Goal: Task Accomplishment & Management: Use online tool/utility

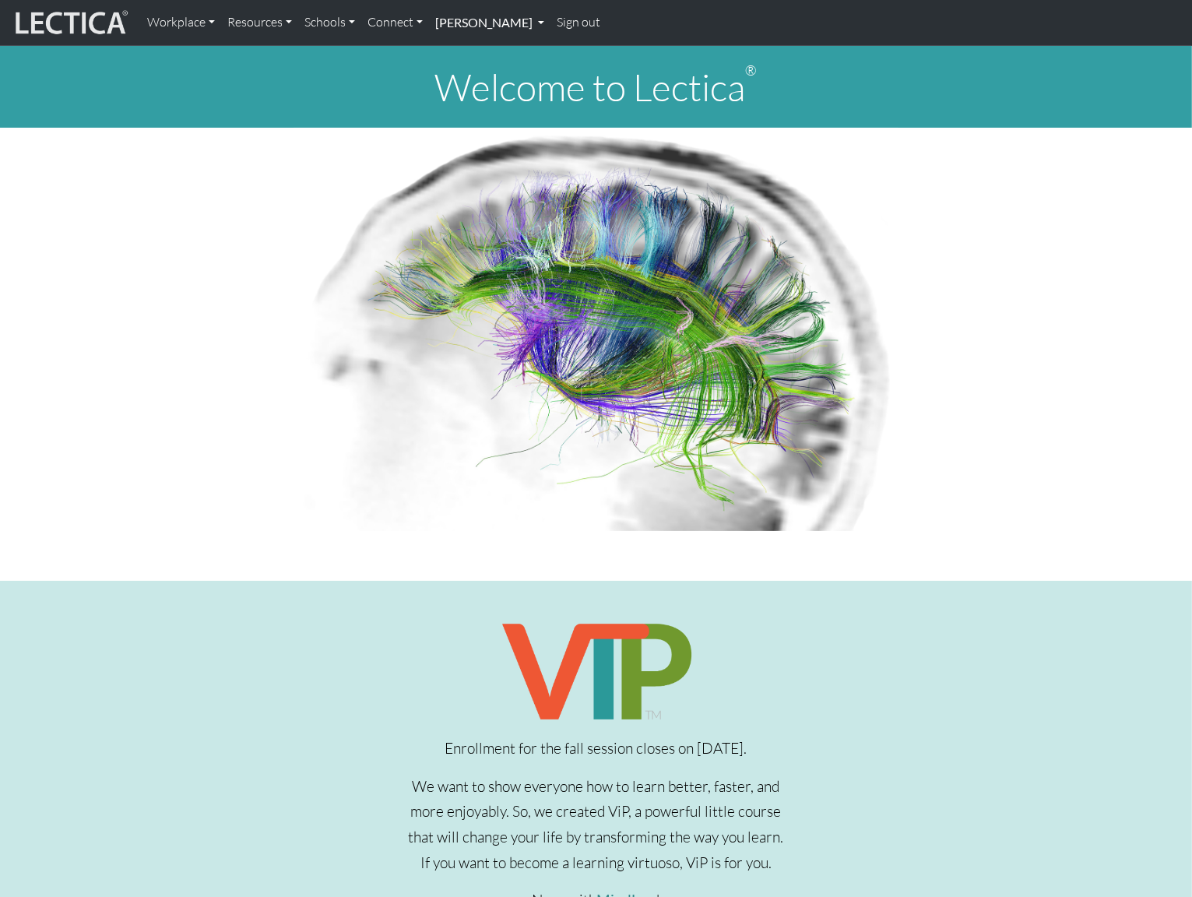
click at [484, 24] on link "[PERSON_NAME]" at bounding box center [489, 22] width 121 height 33
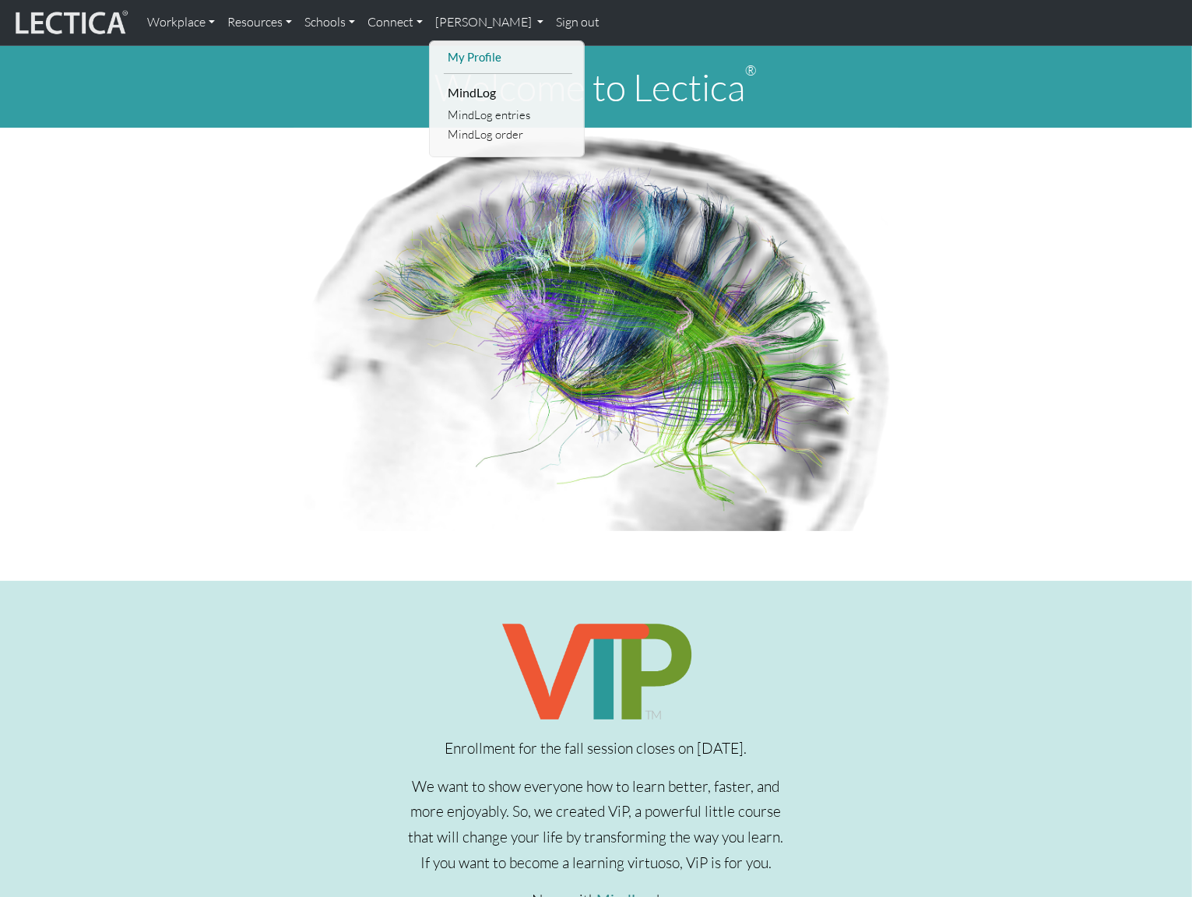
click at [485, 55] on link "My Profile" at bounding box center [508, 57] width 128 height 19
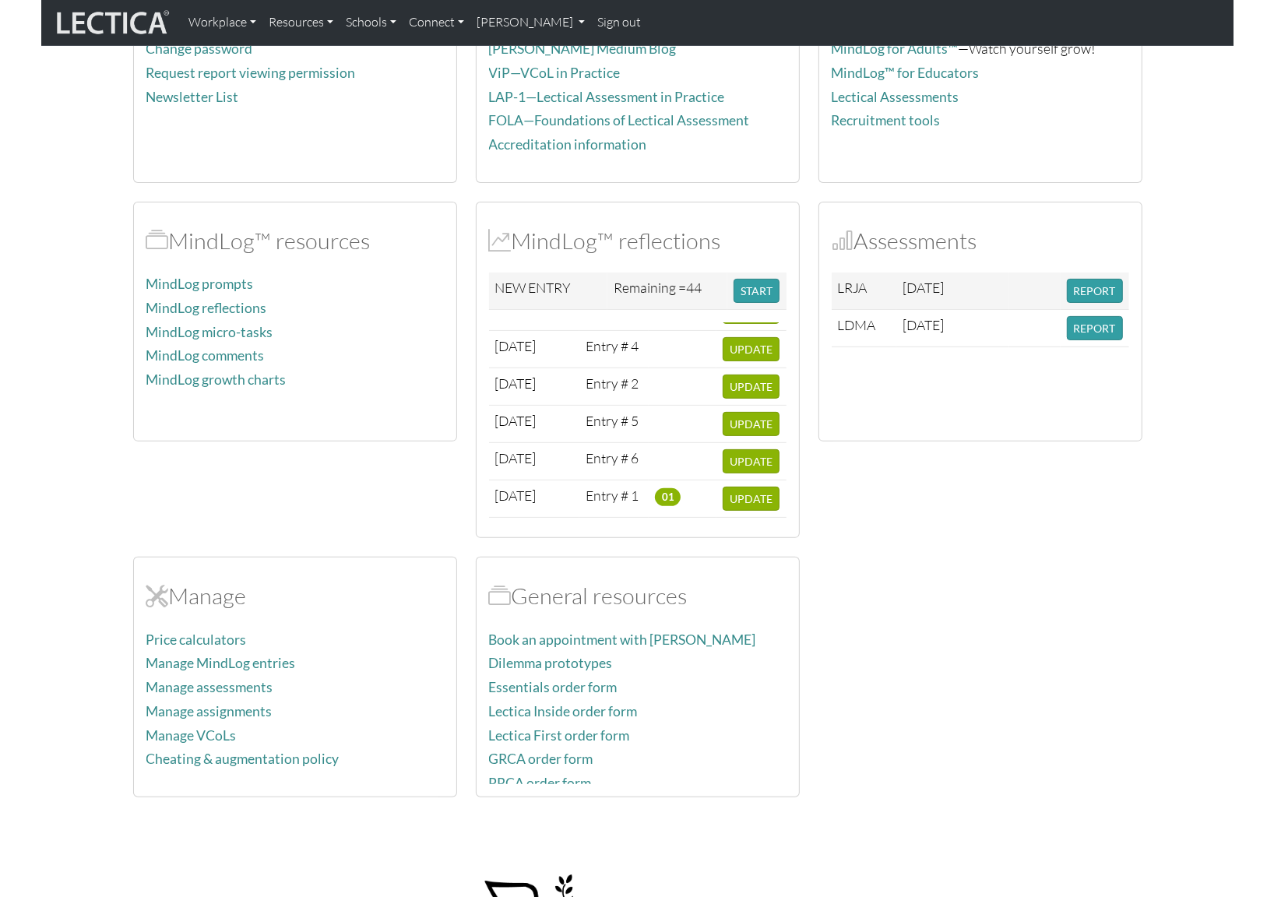
scroll to position [323, 0]
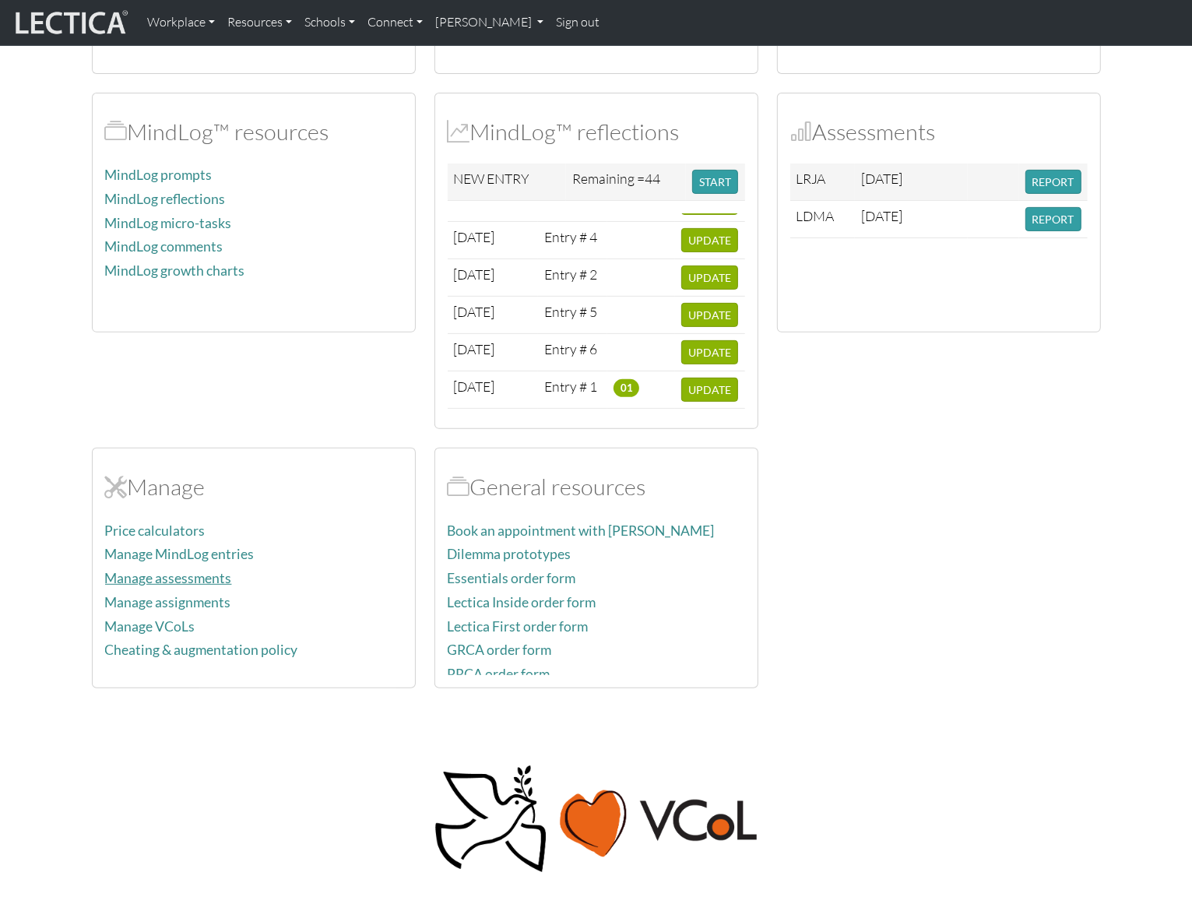
click at [188, 572] on link "Manage assessments" at bounding box center [168, 578] width 127 height 16
click at [188, 597] on link "Manage assignments" at bounding box center [168, 602] width 126 height 16
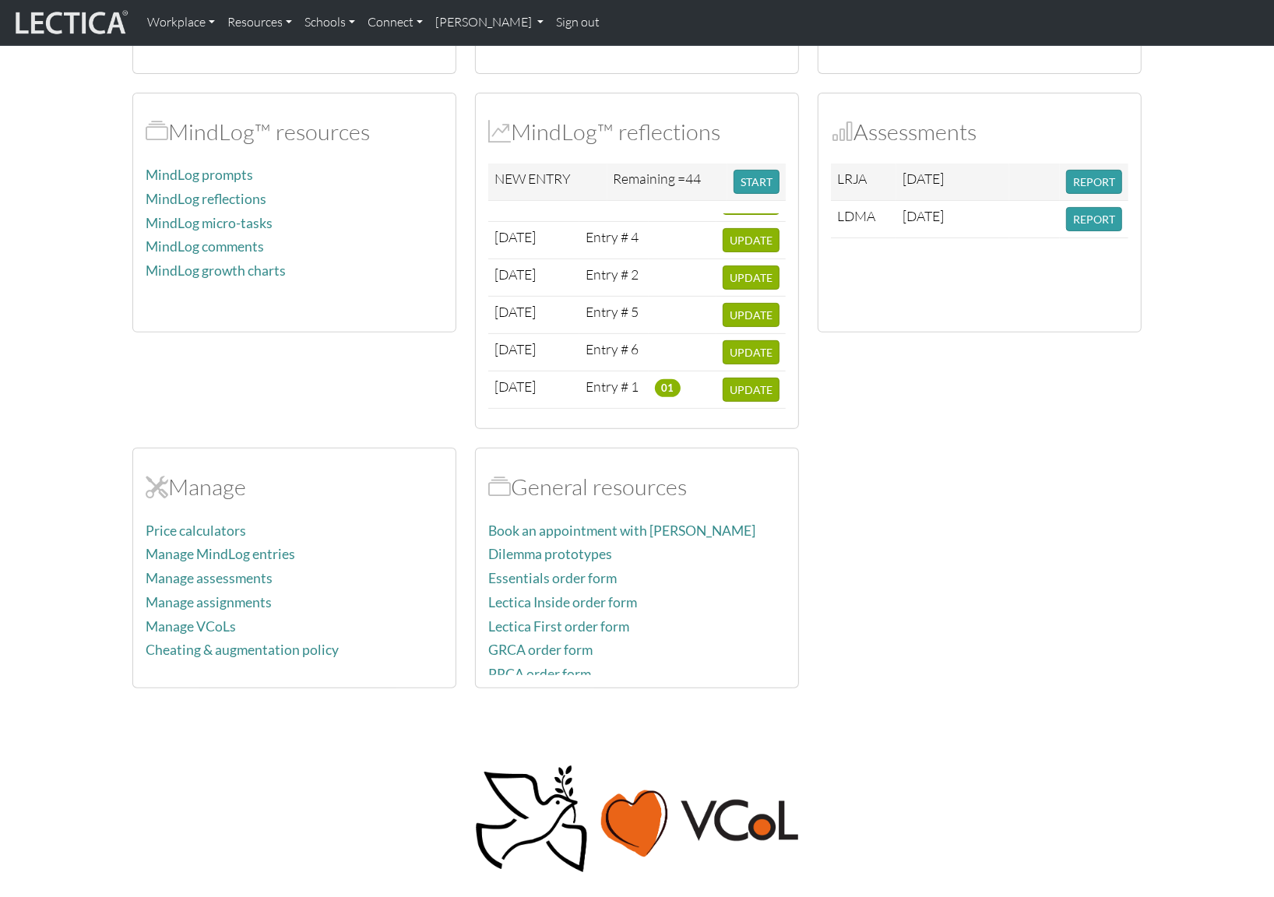
scroll to position [0, 0]
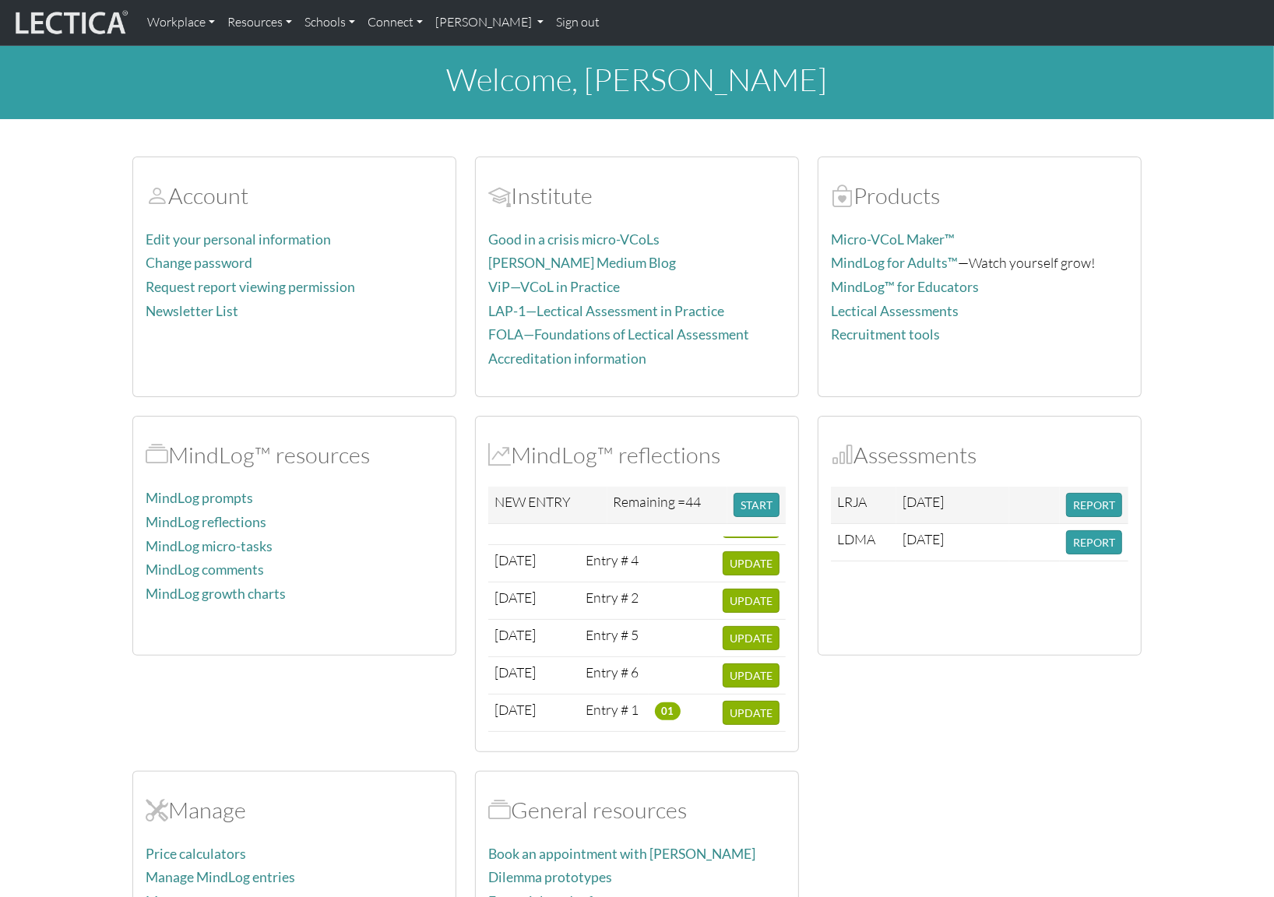
click at [93, 23] on img at bounding box center [70, 23] width 117 height 30
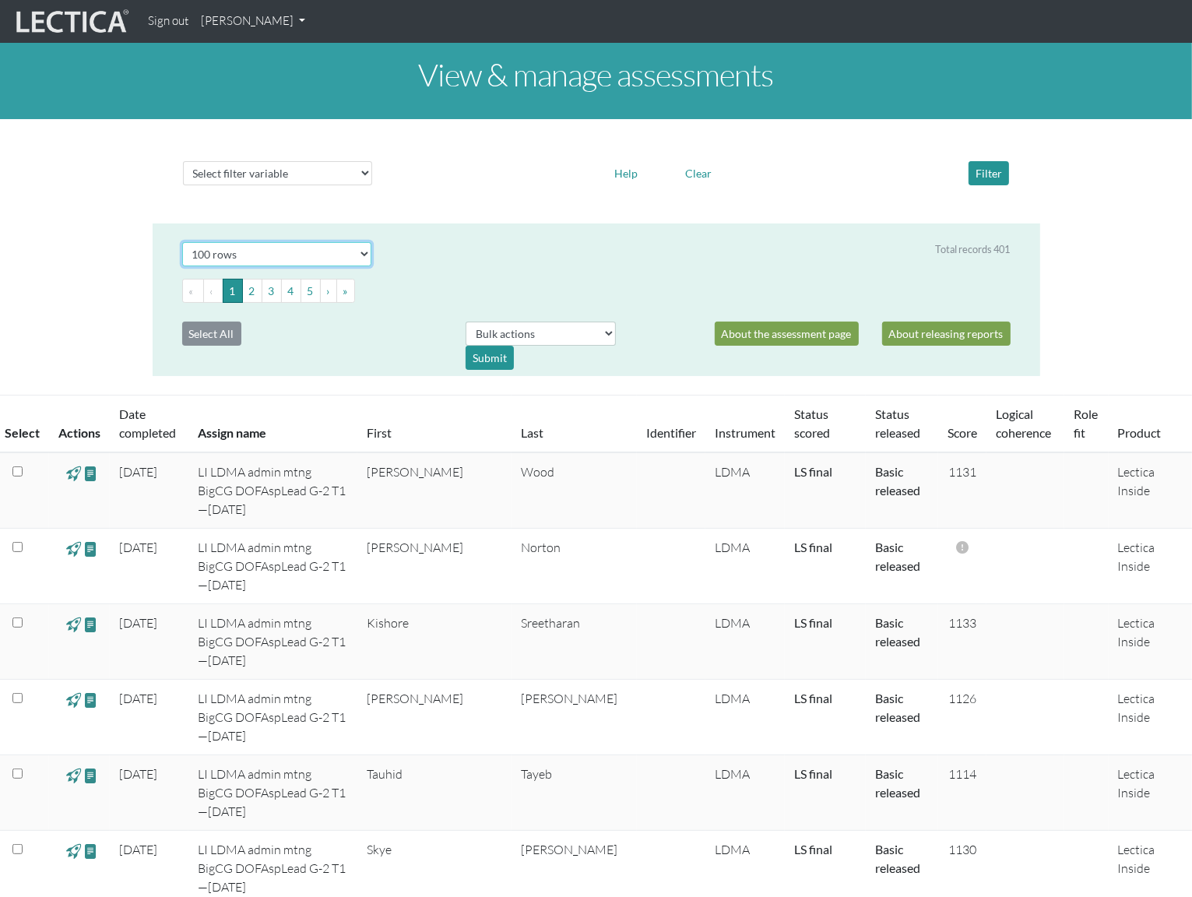
click at [266, 250] on select "Select # rows to display 10 rows 20 rows 50 rows 100 rows 200 rows 500 rows 100…" at bounding box center [277, 254] width 190 height 24
select select "1000"
click at [182, 242] on select "Select # rows to display 10 rows 20 rows 50 rows 100 rows 200 rows 500 rows 100…" at bounding box center [277, 254] width 190 height 24
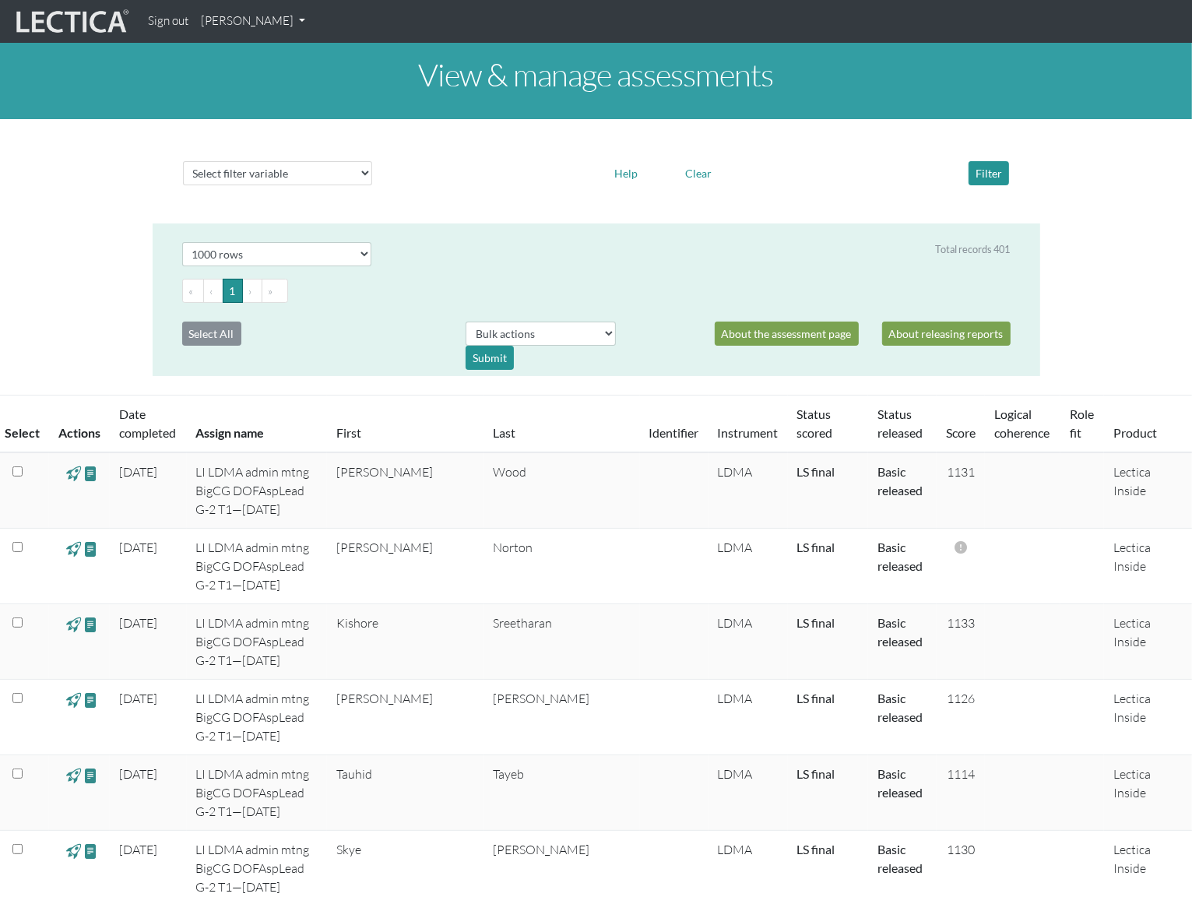
click at [953, 426] on link "Product" at bounding box center [1136, 432] width 44 height 15
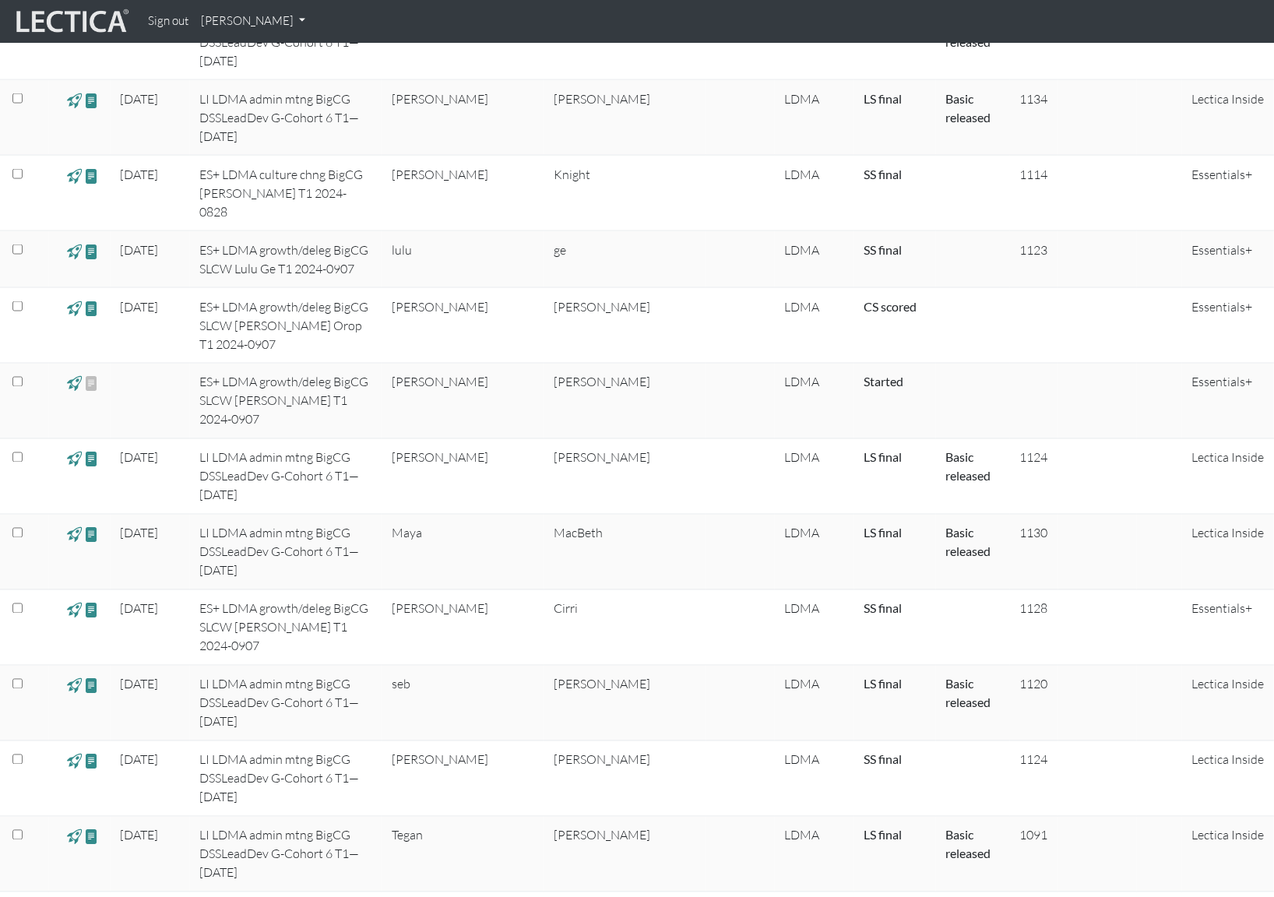
scroll to position [1963, 0]
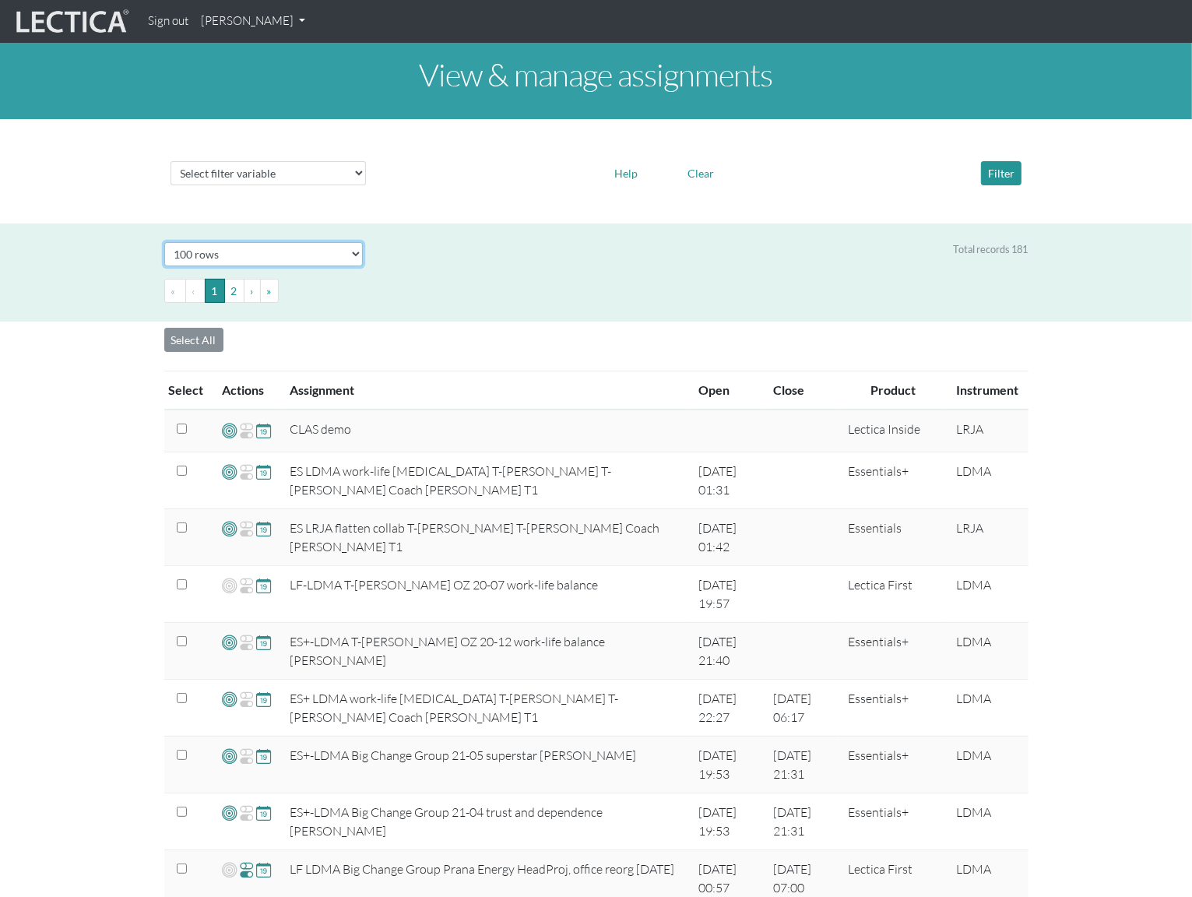
click at [238, 256] on select "Select # rows to display 10 rows 20 rows 50 rows 100 rows 200 rows" at bounding box center [263, 254] width 199 height 24
select select "200"
click at [164, 242] on select "Select # rows to display 10 rows 20 rows 50 rows 100 rows 200 rows" at bounding box center [263, 254] width 199 height 24
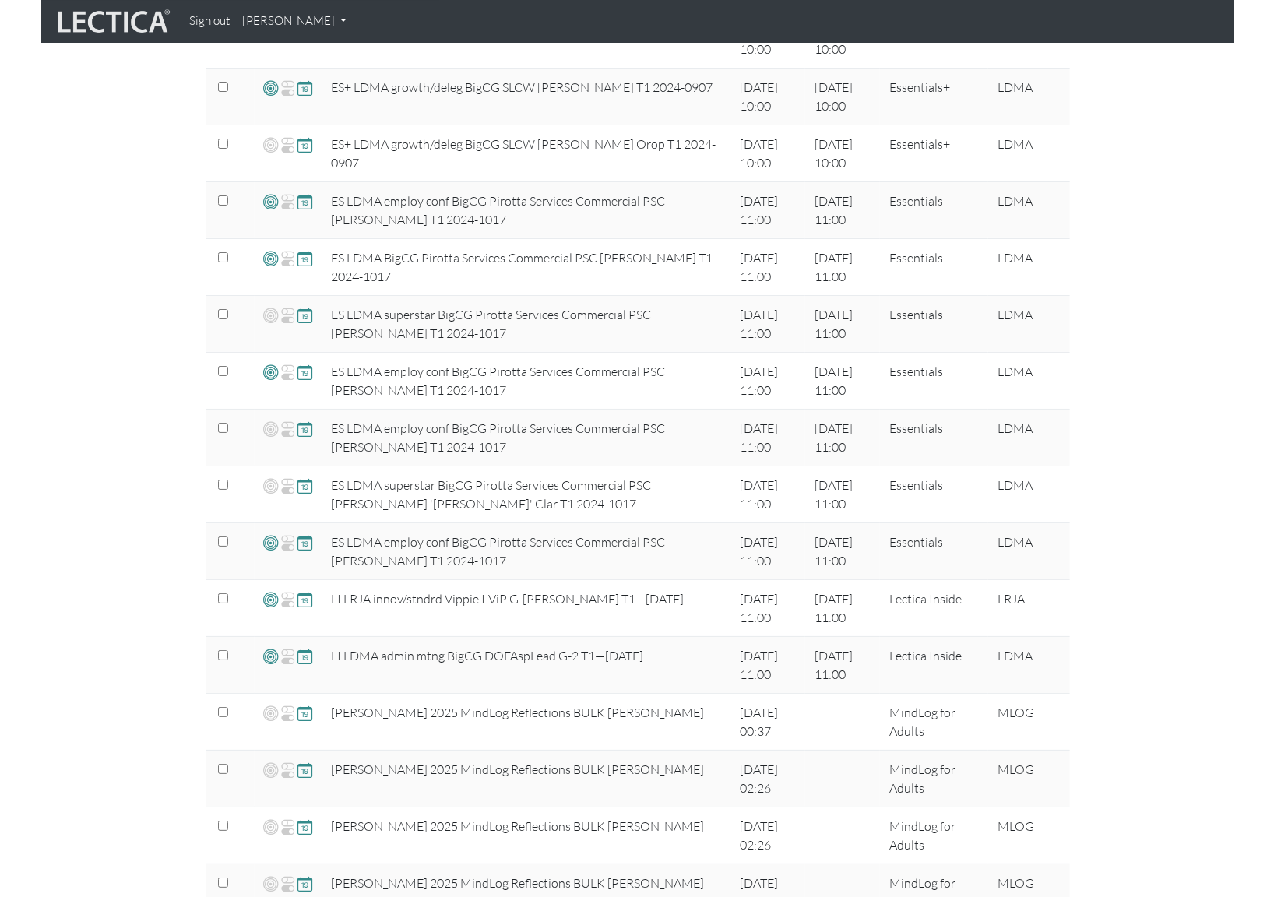
scroll to position [9820, 0]
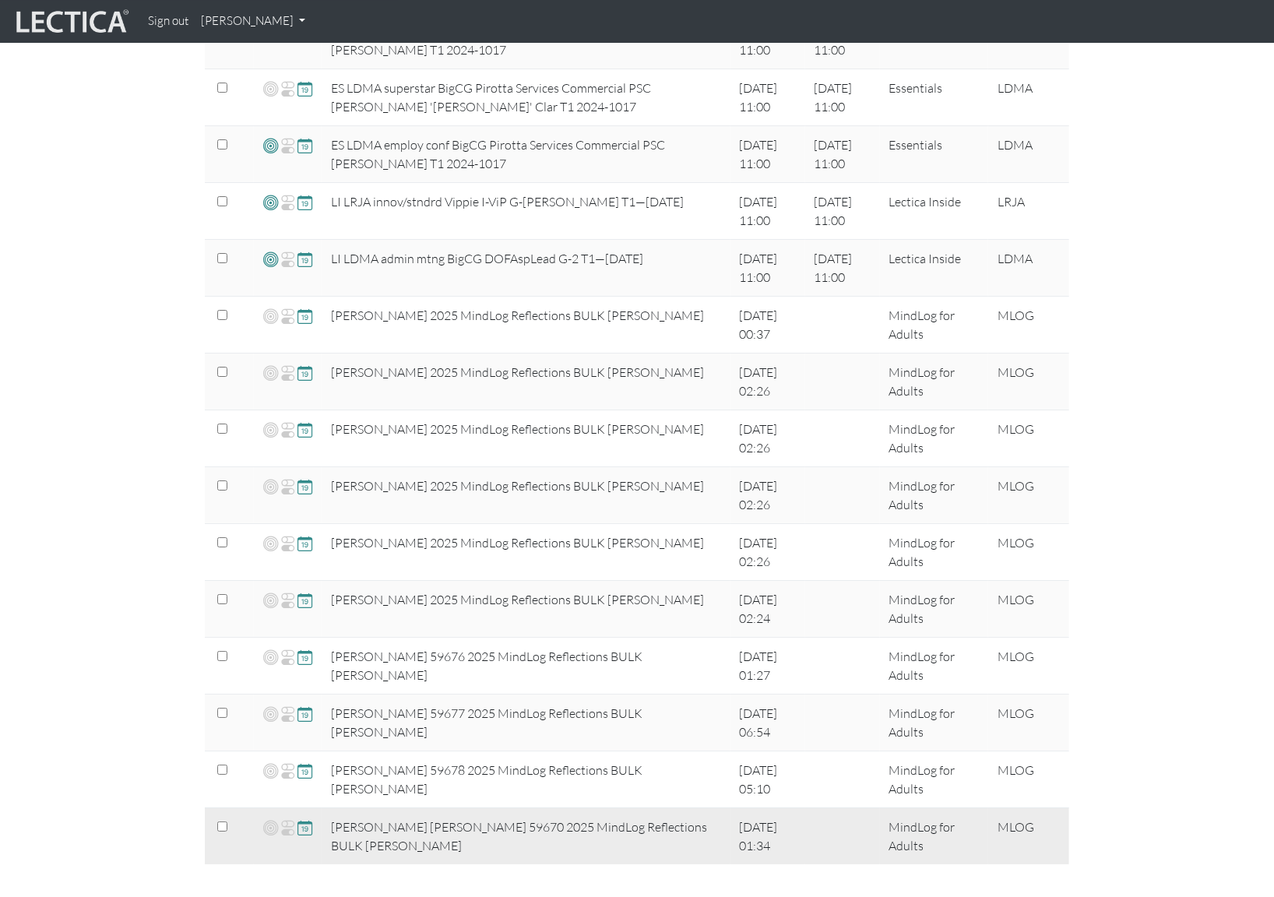
click at [450, 717] on td "Noreen Buchner Noreen Buchner 59670 2025 MindLog Reflections BULK Ausmus" at bounding box center [526, 836] width 409 height 57
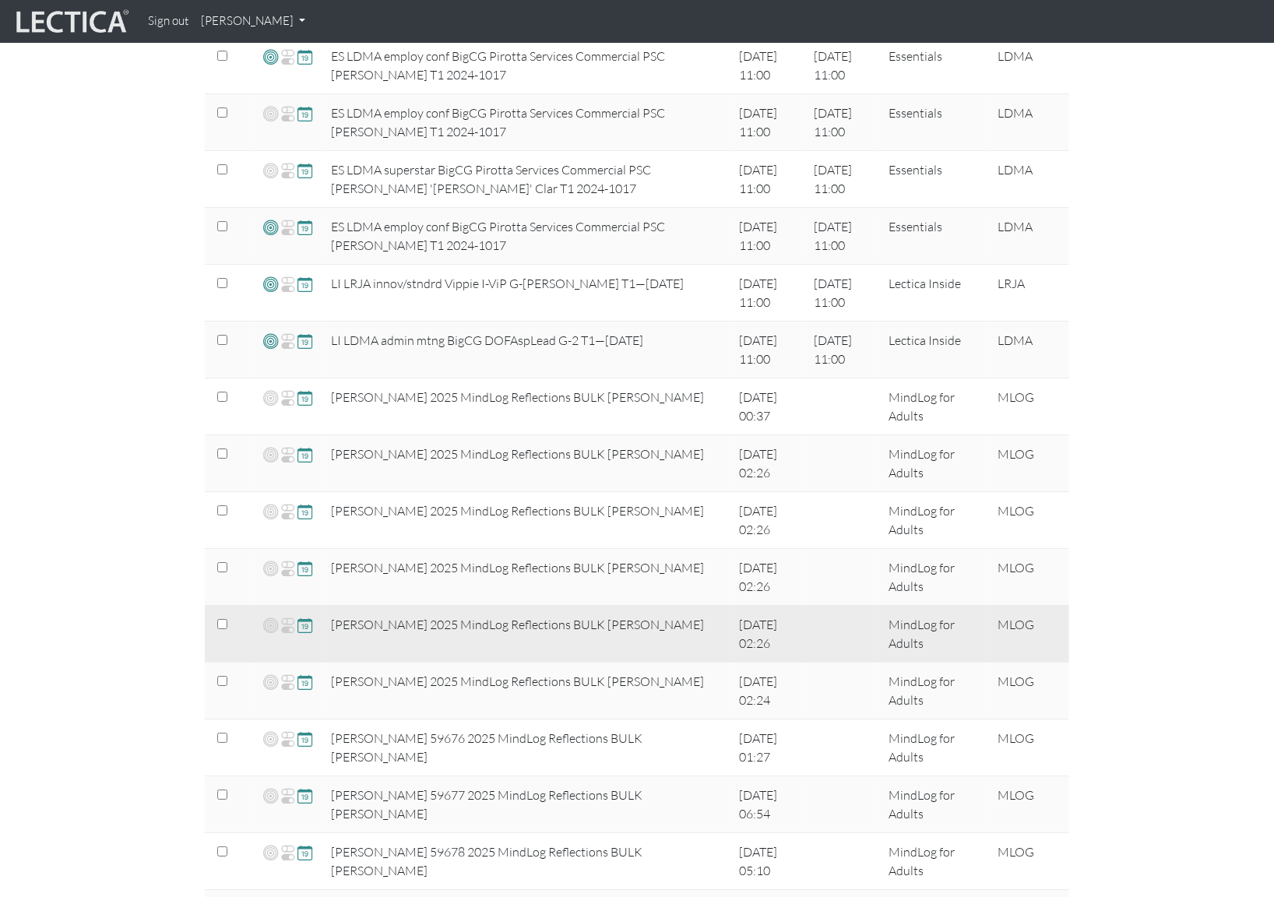
scroll to position [9588, 0]
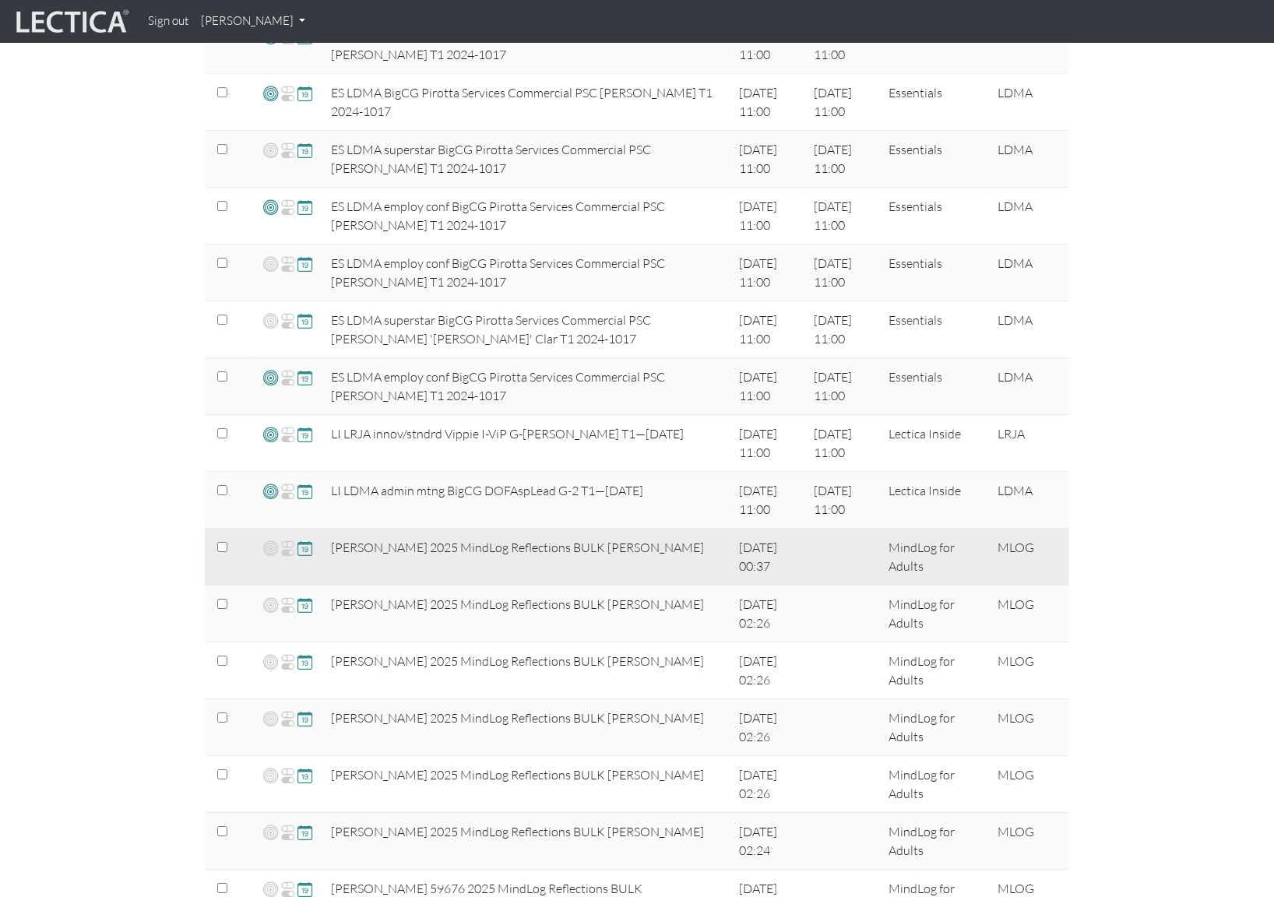
click at [509, 528] on td "Sarah Greeley 2025 MindLog Reflections BULK Ausmus" at bounding box center [526, 556] width 409 height 57
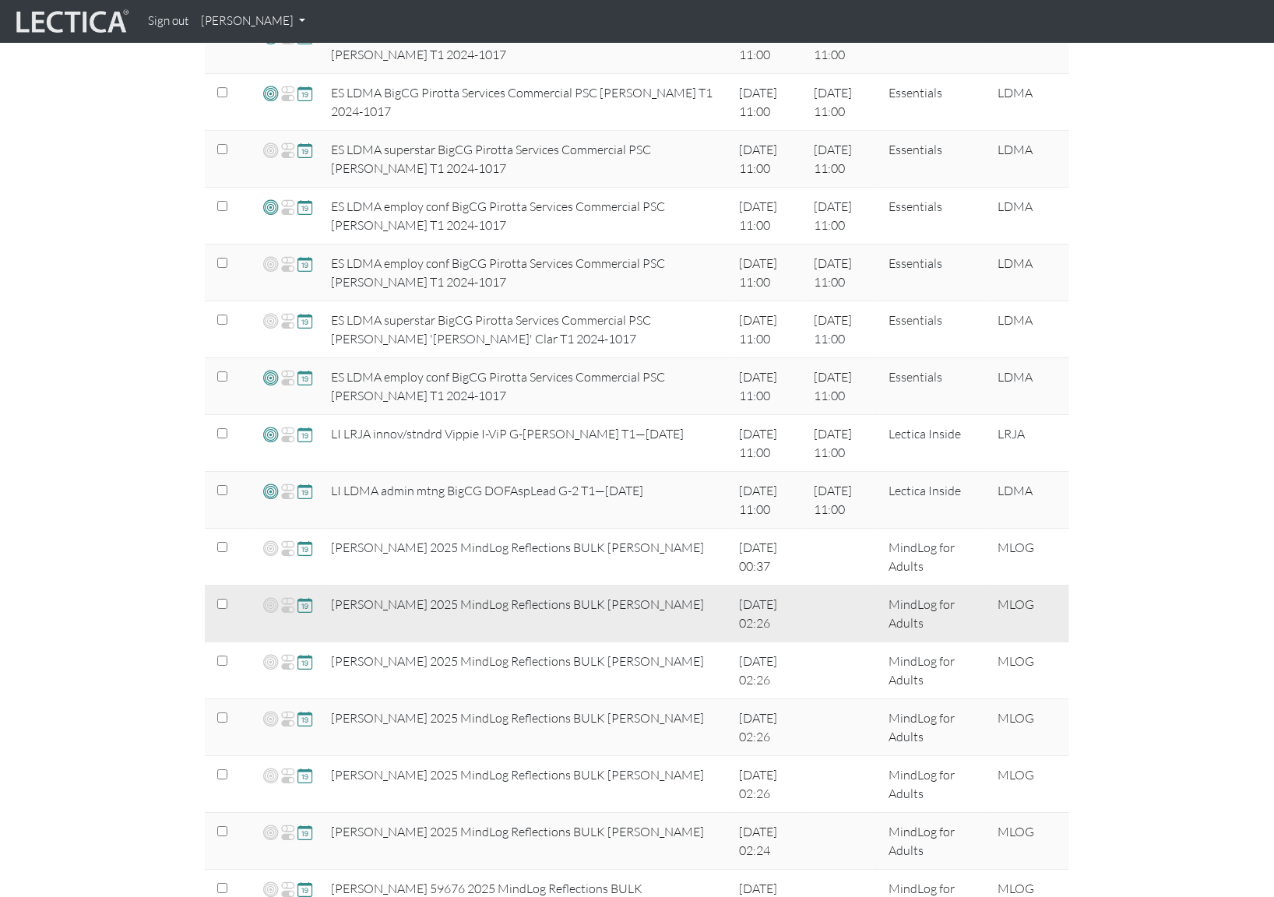
click at [522, 585] on td "Jillian Woodruff 2025 MindLog Reflections BULK Ausmus" at bounding box center [526, 613] width 409 height 57
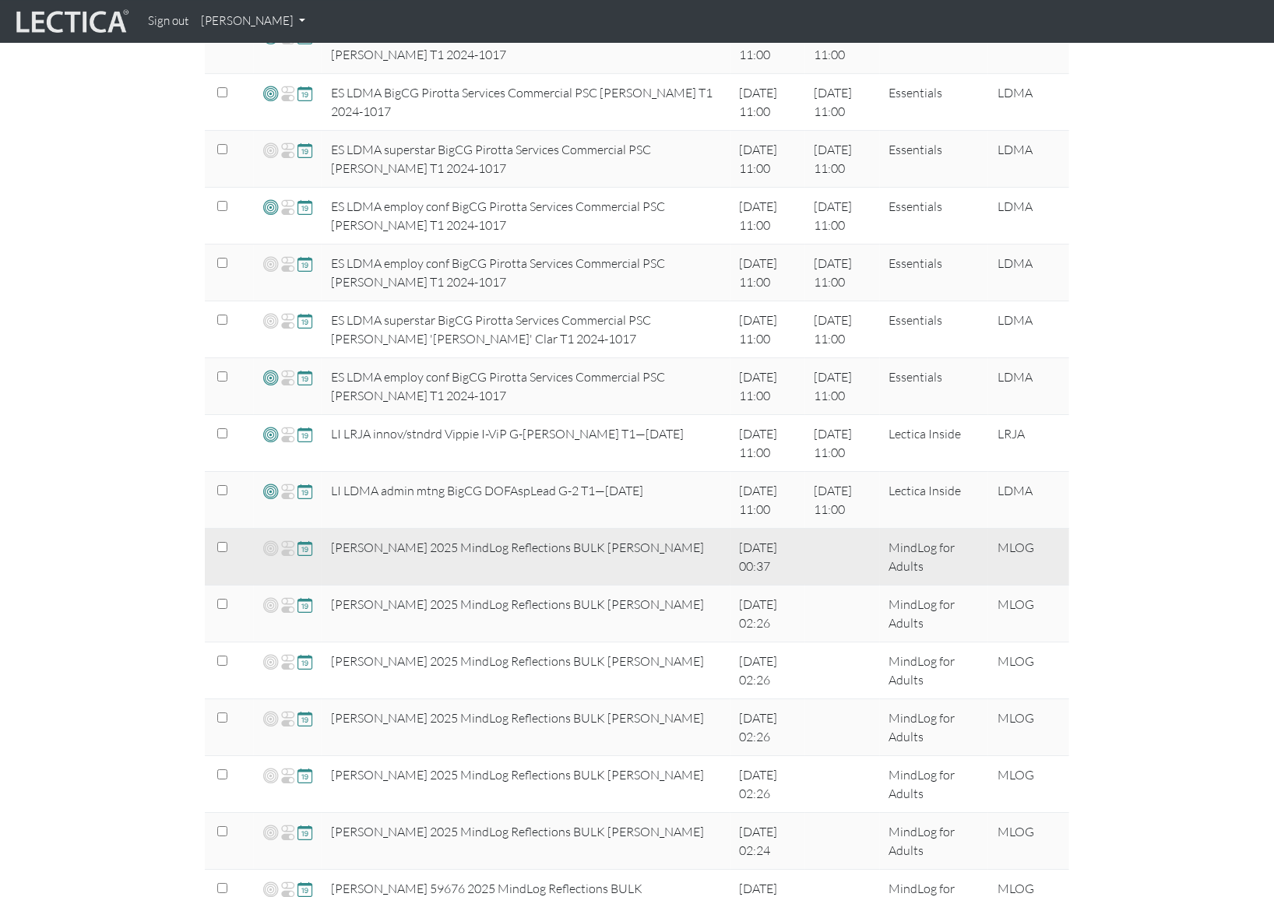
click at [380, 528] on td "Sarah Greeley 2025 MindLog Reflections BULK Ausmus" at bounding box center [526, 556] width 409 height 57
drag, startPoint x: 332, startPoint y: 494, endPoint x: 689, endPoint y: 493, distance: 357.4
click at [692, 528] on tr "Sarah Greeley 2025 MindLog Reflections BULK Ausmus 2025-08-12 00:37 MindLog for…" at bounding box center [637, 556] width 864 height 57
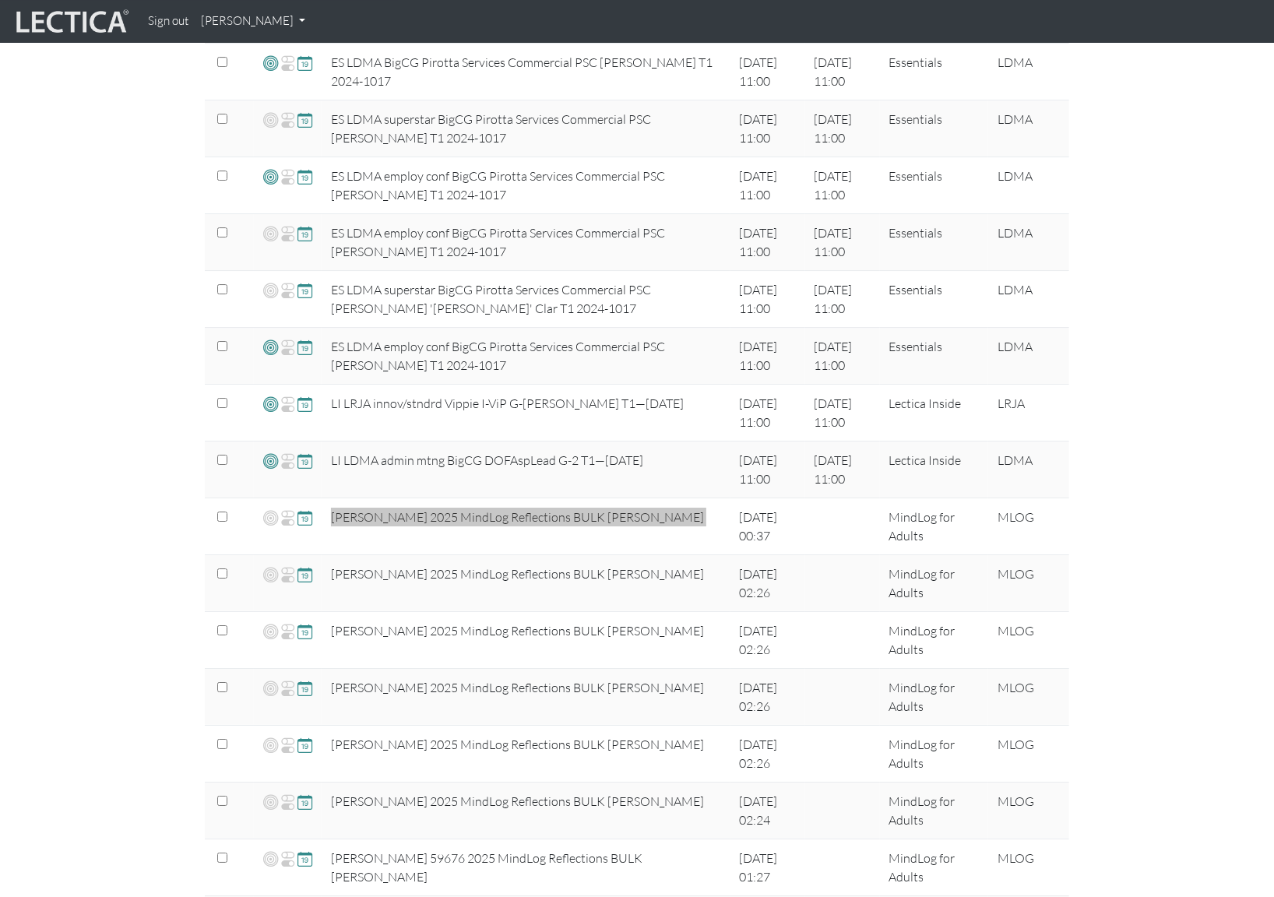
scroll to position [9508, 0]
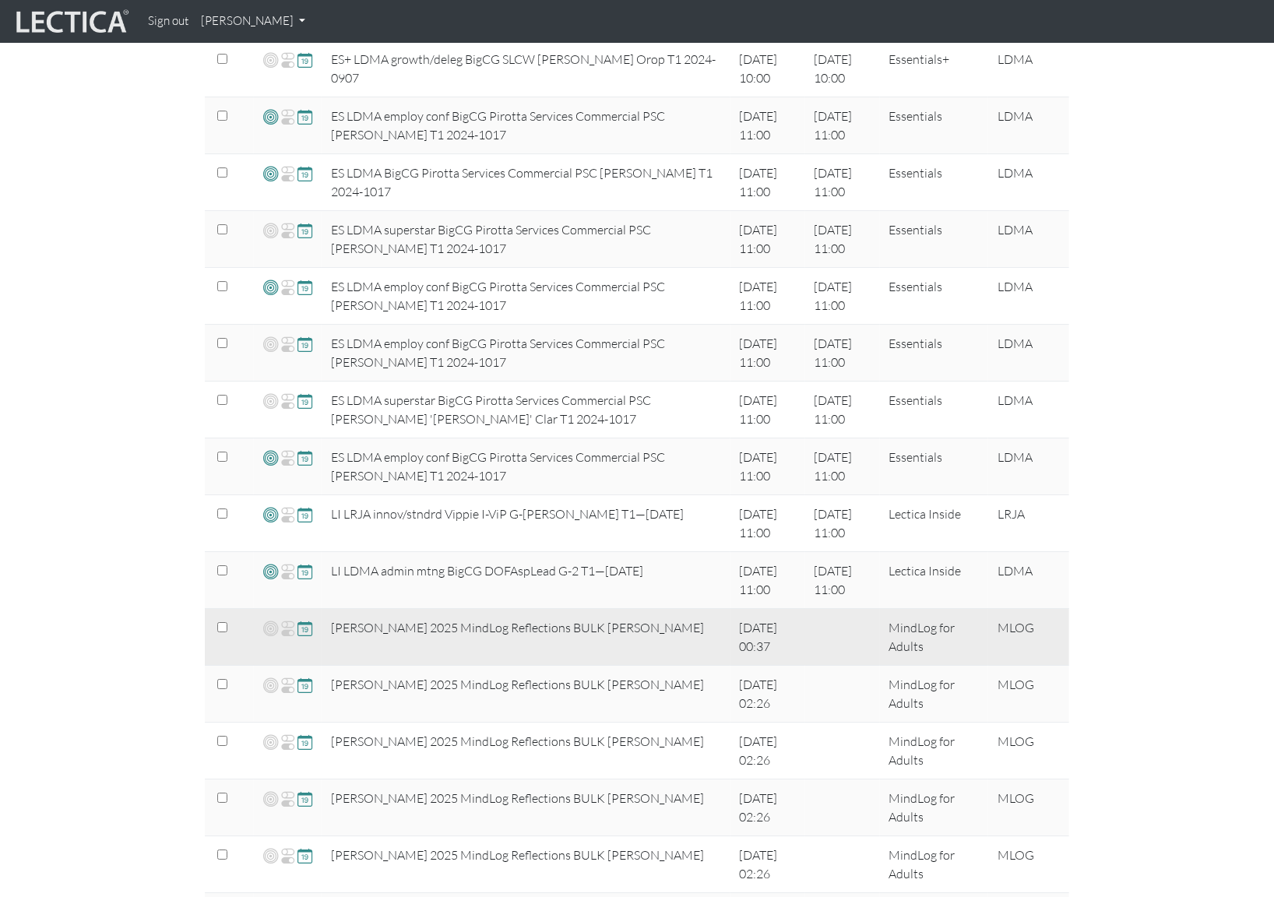
click at [664, 608] on td "Sarah Greeley 2025 MindLog Reflections BULK Ausmus" at bounding box center [526, 636] width 409 height 57
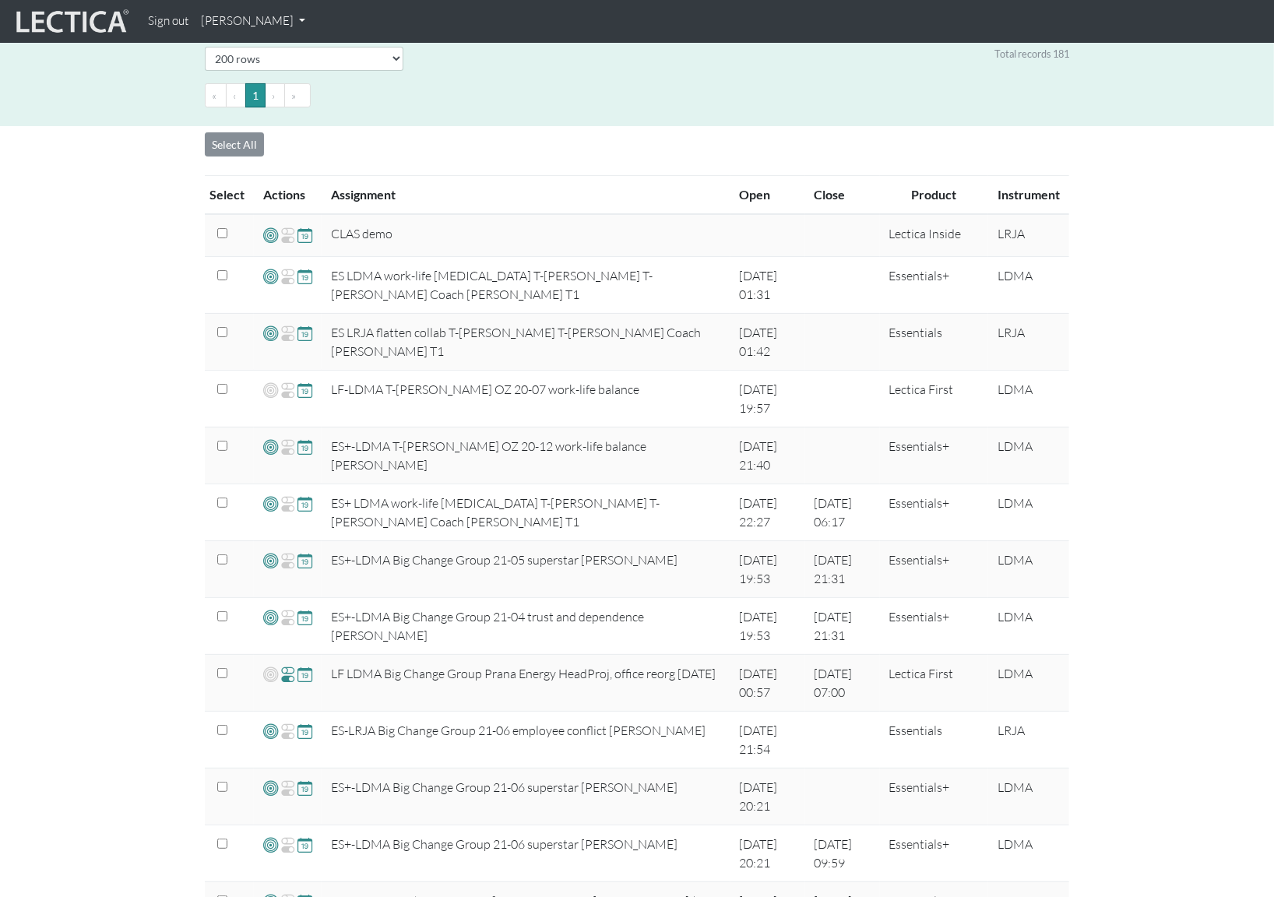
scroll to position [0, 0]
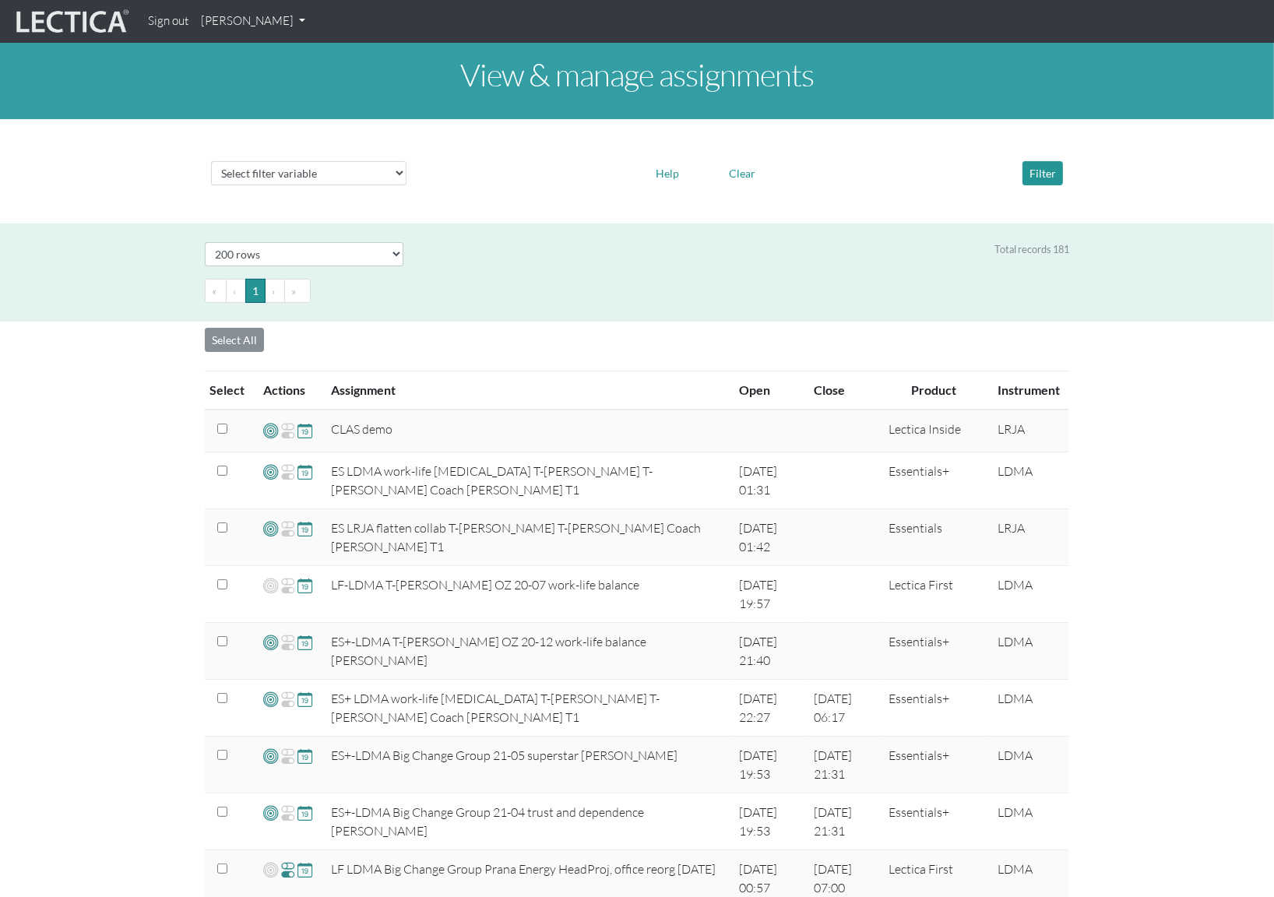
click at [251, 37] on nav "Sign out Benny Ausmus My Profile Manage assessments Manage assignments View VCo…" at bounding box center [637, 21] width 1274 height 43
click at [254, 22] on link "[PERSON_NAME]" at bounding box center [253, 21] width 117 height 30
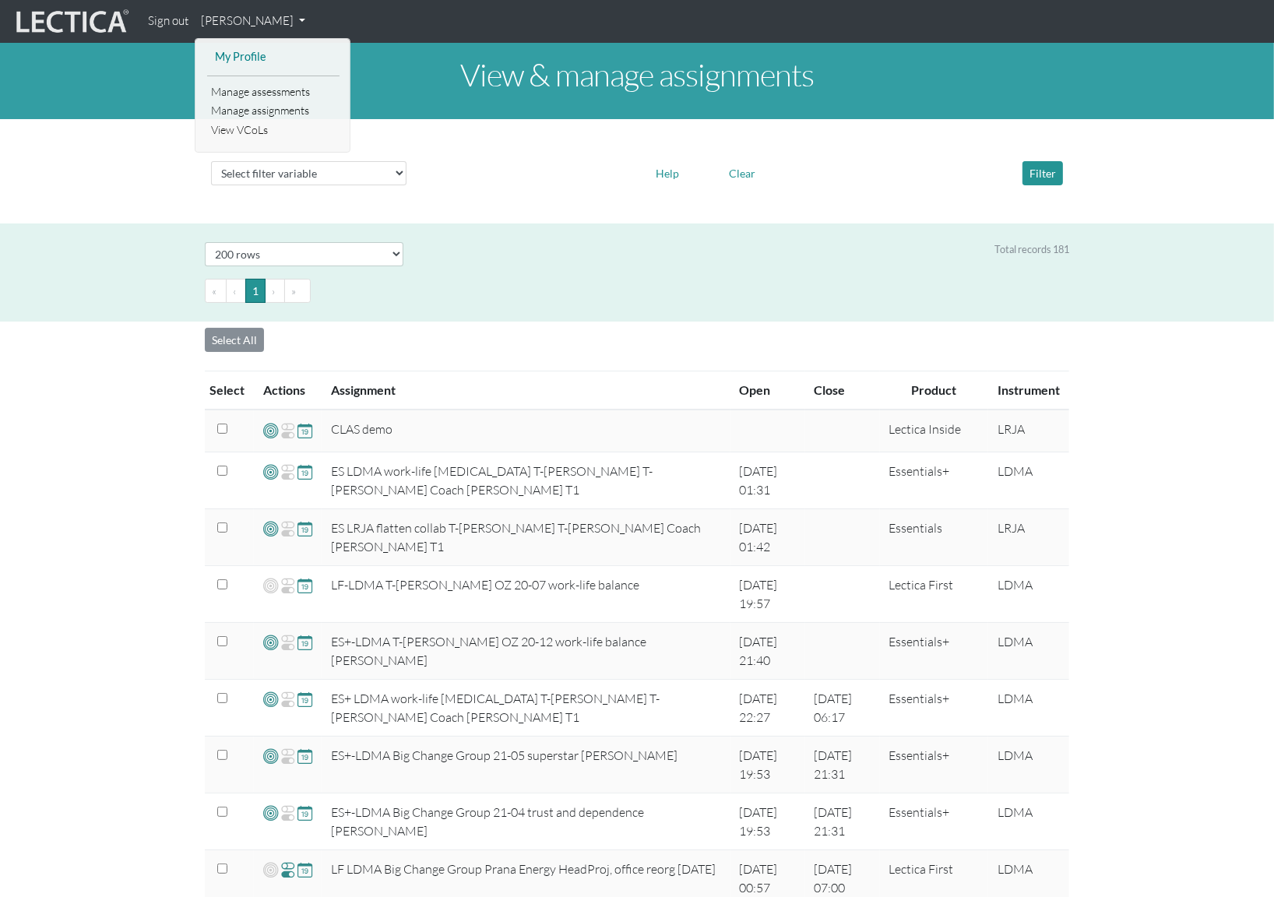
click at [248, 53] on link "My Profile" at bounding box center [273, 57] width 125 height 19
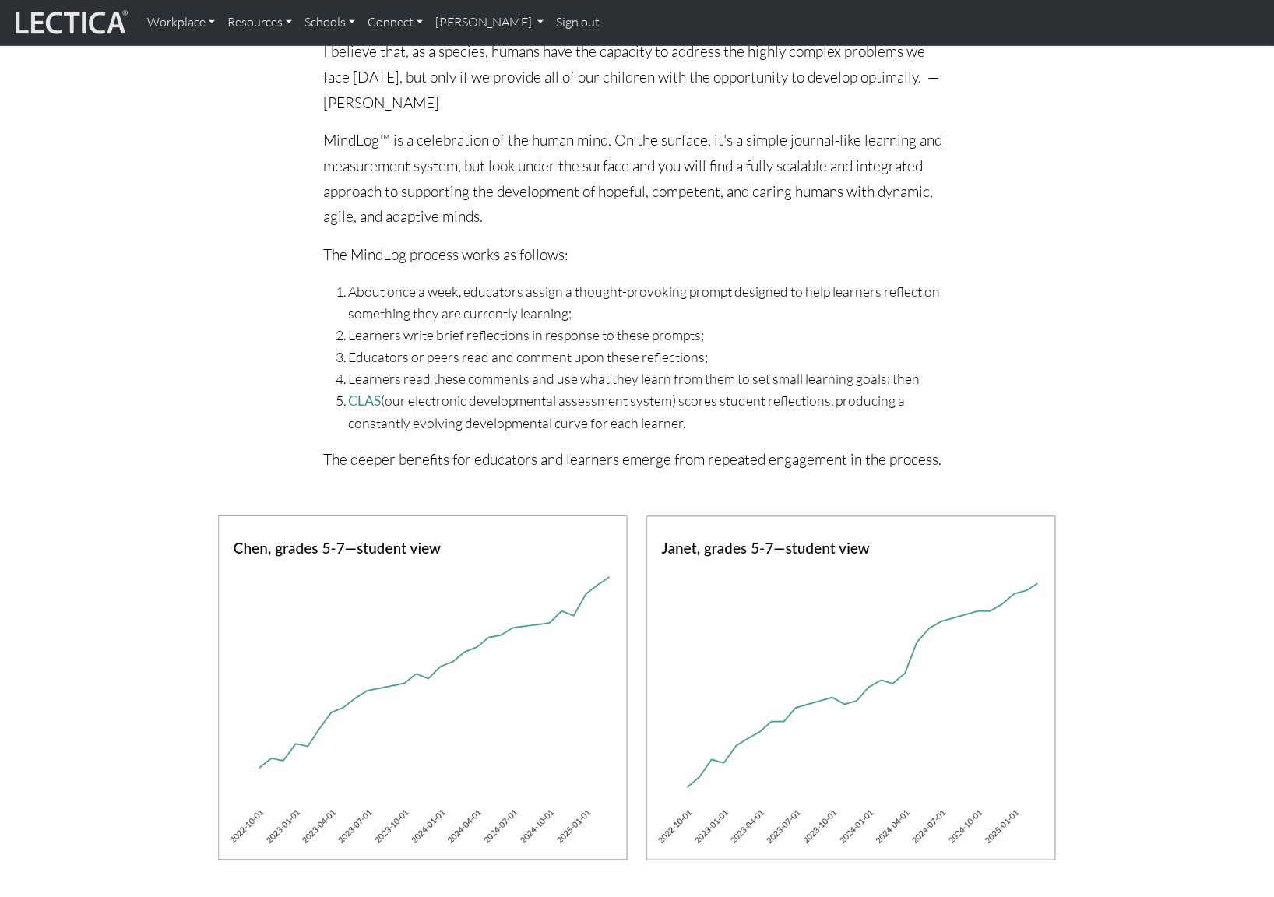
scroll to position [1129, 0]
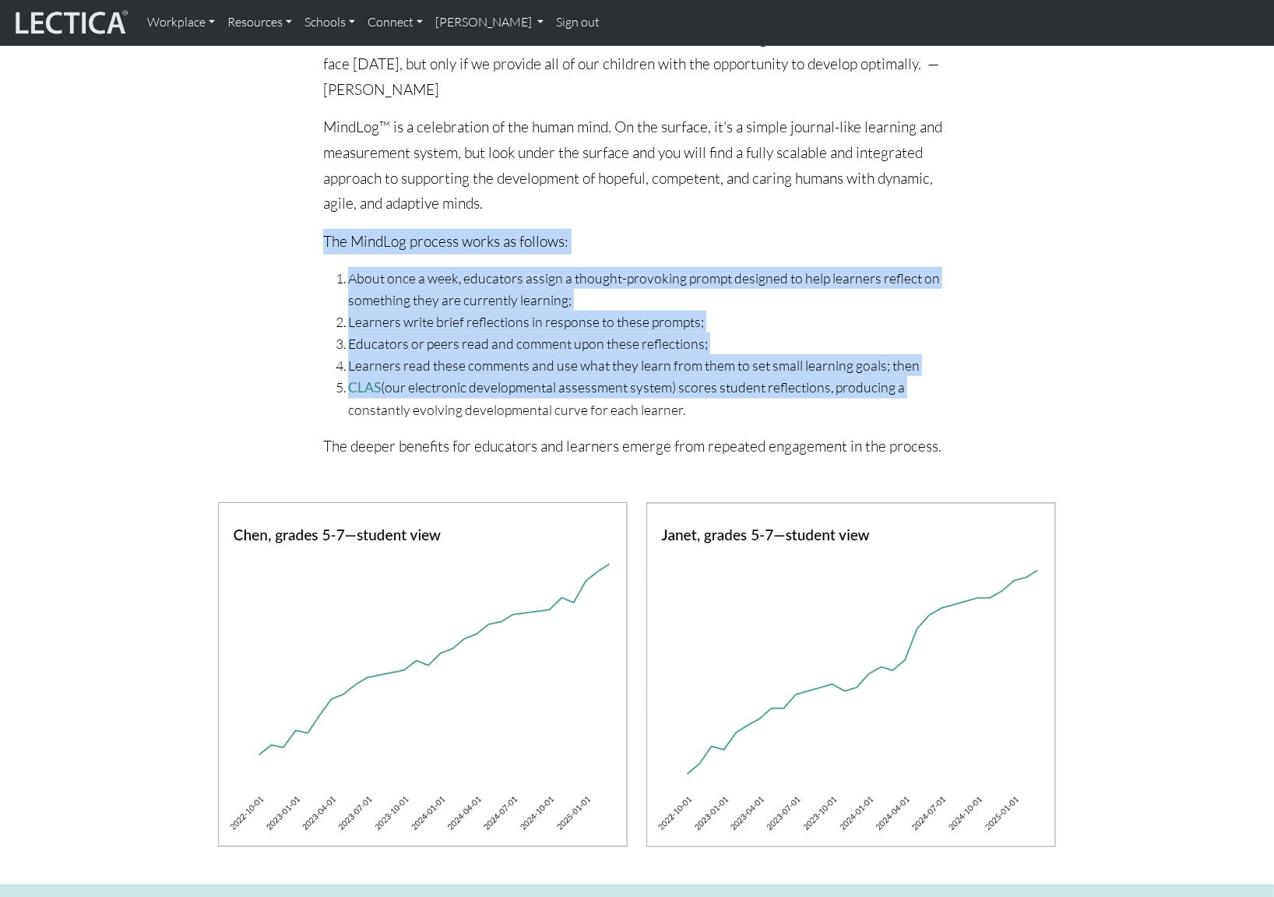
drag, startPoint x: 328, startPoint y: 231, endPoint x: 1003, endPoint y: 378, distance: 691.2
click at [1005, 382] on div "I believe that, as a species, humans have the capacity to address the highly co…" at bounding box center [637, 258] width 1293 height 464
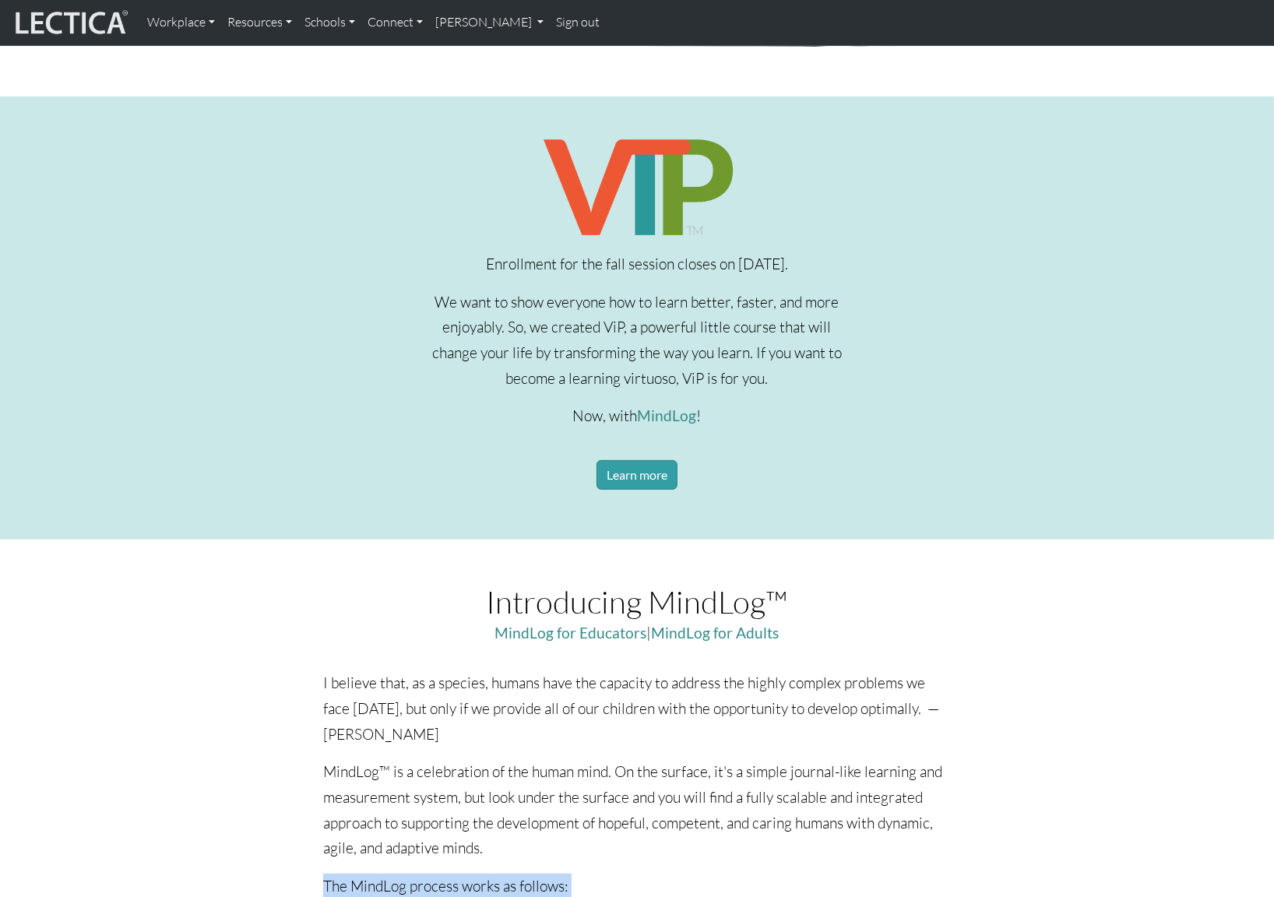
scroll to position [425, 0]
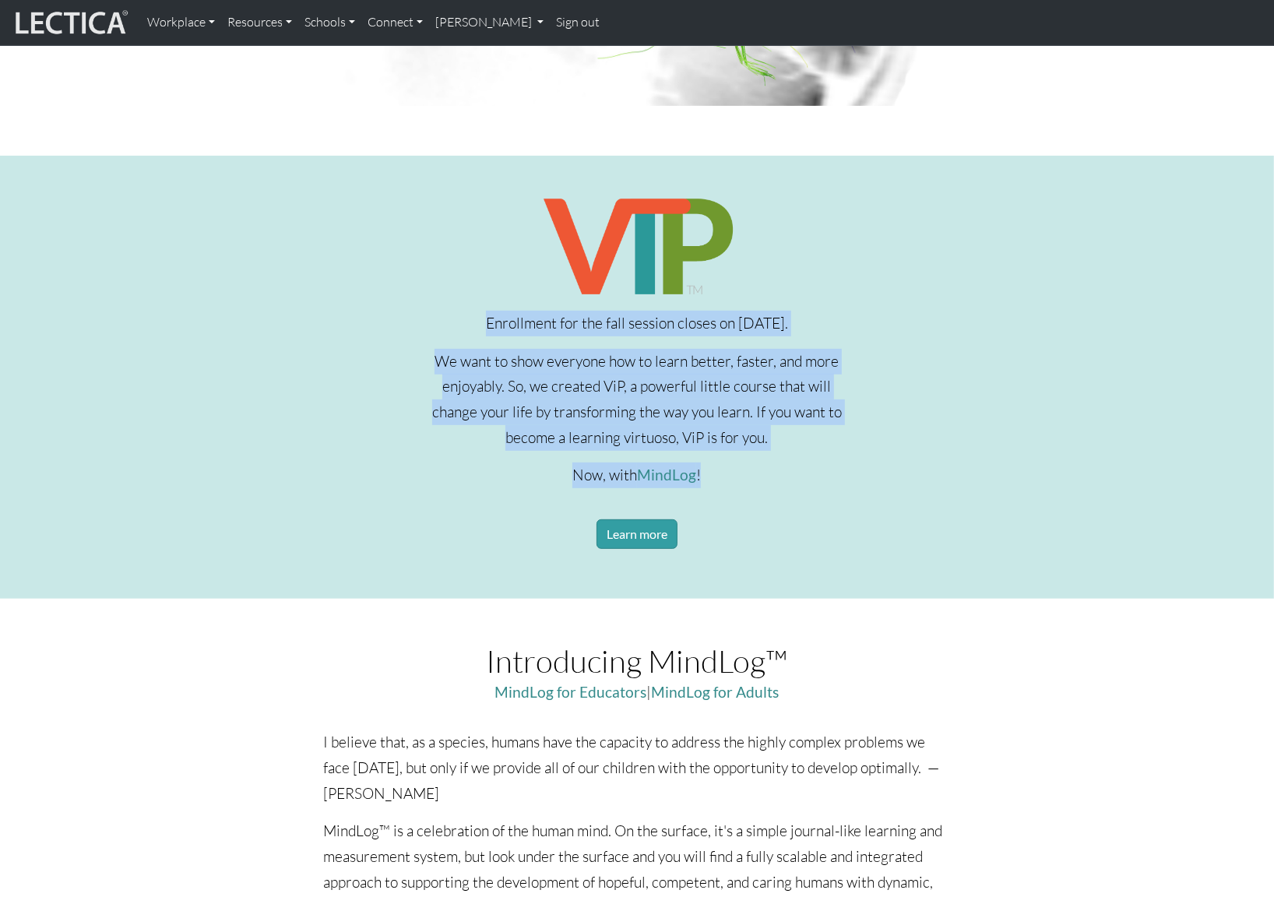
drag, startPoint x: 458, startPoint y: 323, endPoint x: 832, endPoint y: 477, distance: 404.1
click at [832, 477] on div "Enrollment for the fall session closes on Sept 28, 2025. We want to show everyo…" at bounding box center [636, 389] width 431 height 393
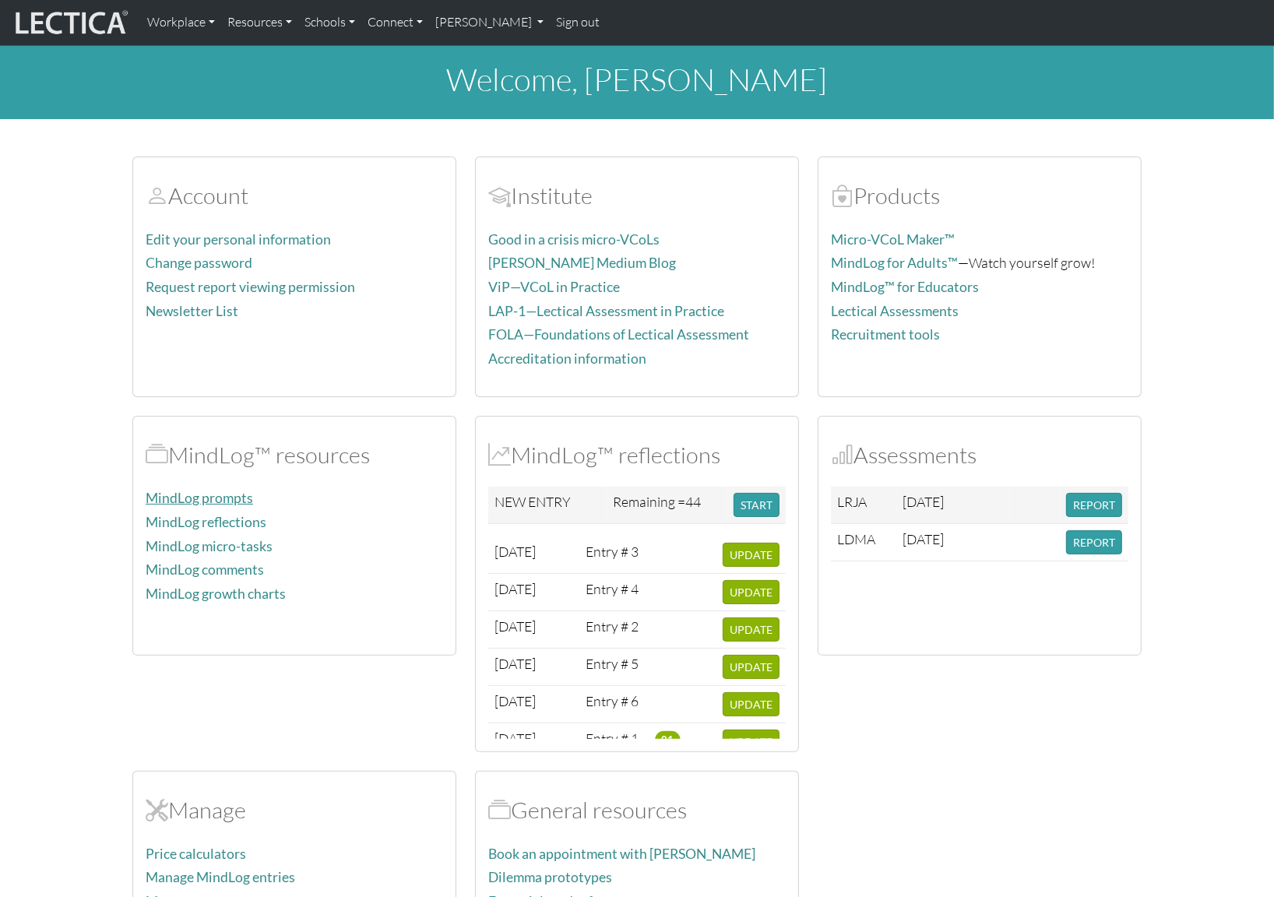
click at [204, 492] on link "MindLog prompts" at bounding box center [199, 498] width 107 height 16
click at [765, 502] on button "START" at bounding box center [757, 505] width 46 height 24
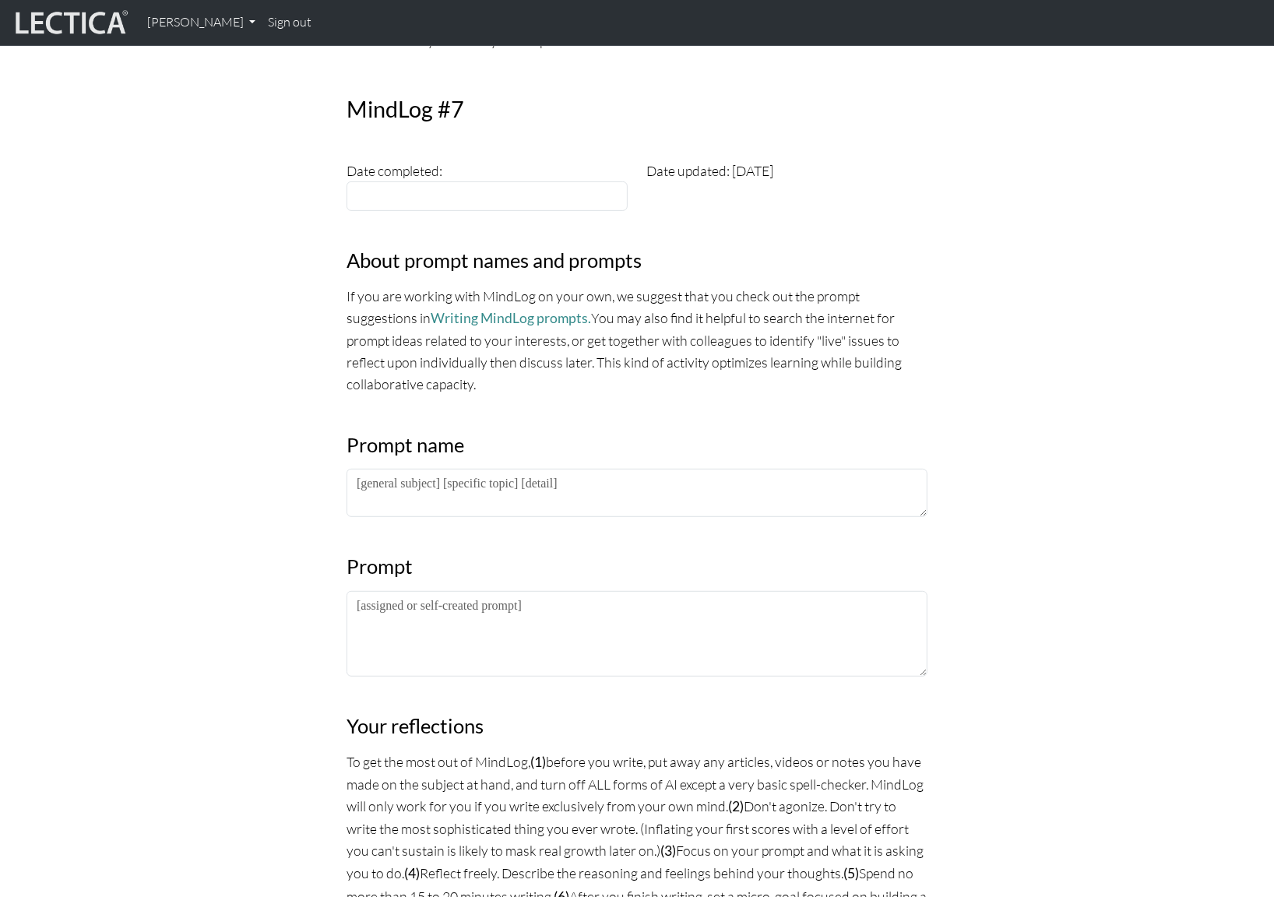
scroll to position [606, 0]
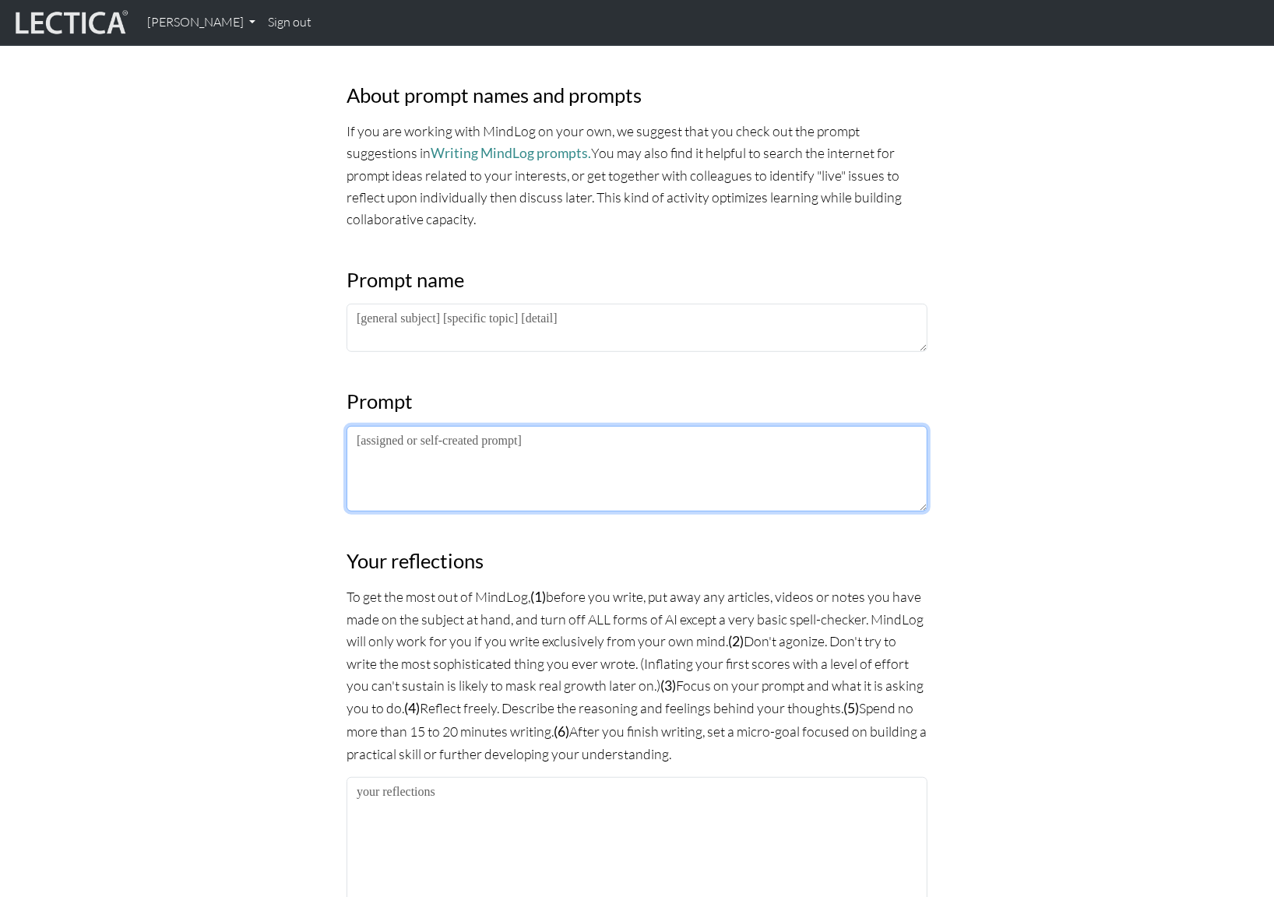
click at [580, 450] on textarea at bounding box center [637, 469] width 581 height 86
click at [602, 453] on textarea "To enrich screen reader interactions, please activate Accessibility in Grammarl…" at bounding box center [637, 469] width 581 height 86
paste textarea "Lorem ipsumdolor Sitam ConsEct adipis elits doei temp “inci.” UtlaBor etd magna…"
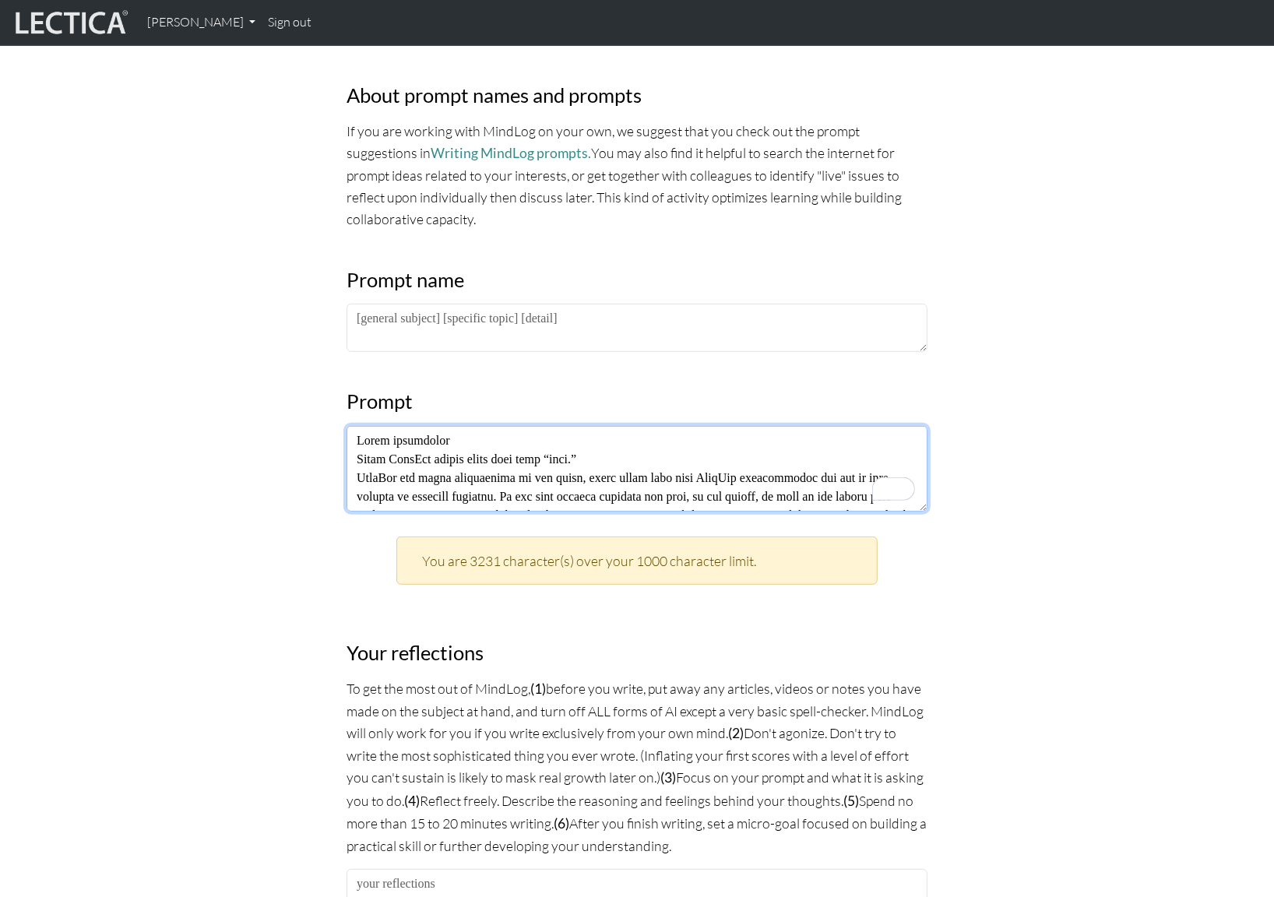
scroll to position [1133, 0]
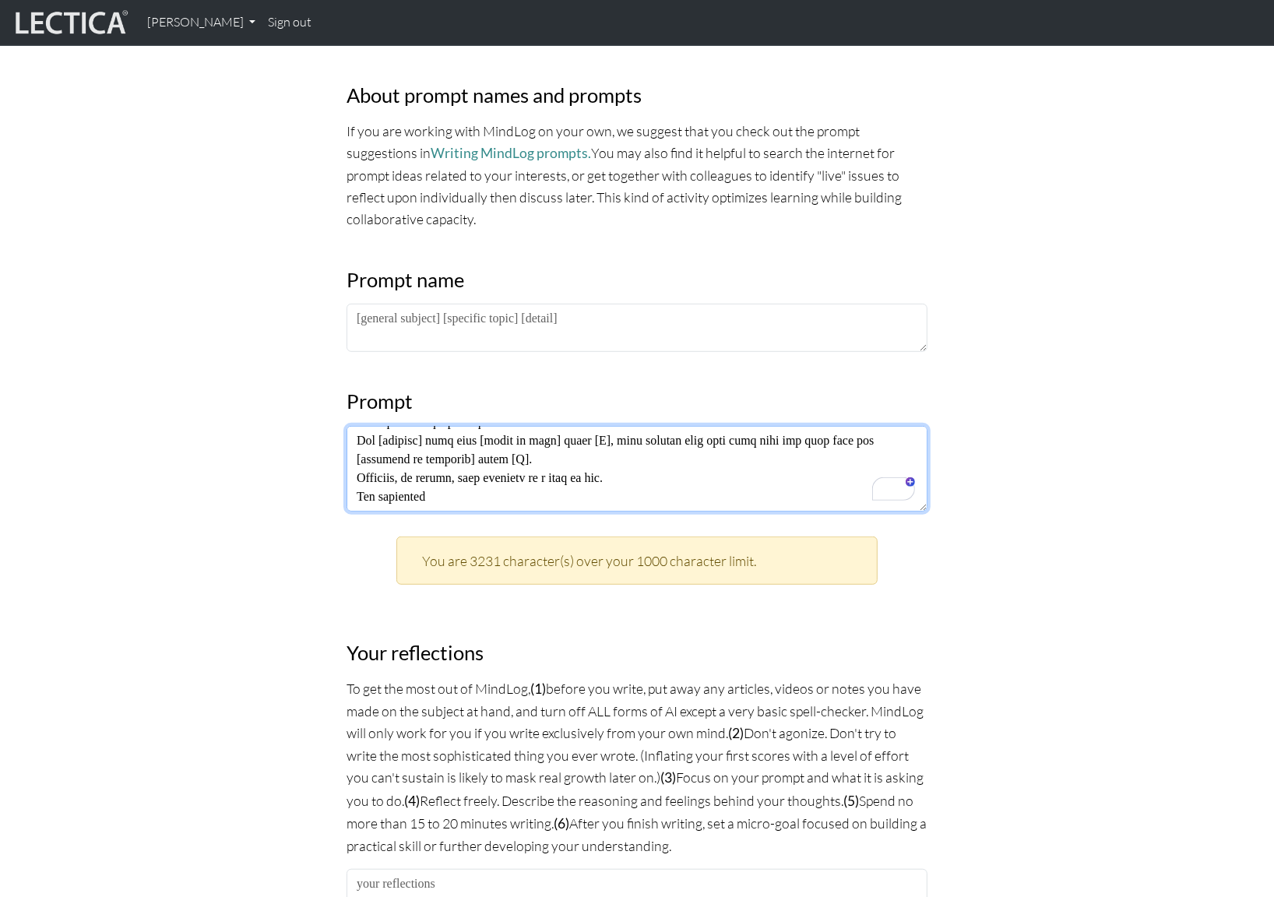
type textarea "Lorem ipsumdolor Sitam ConsEct adipis elits doei temp “inci.” UtlaBor etd magna…"
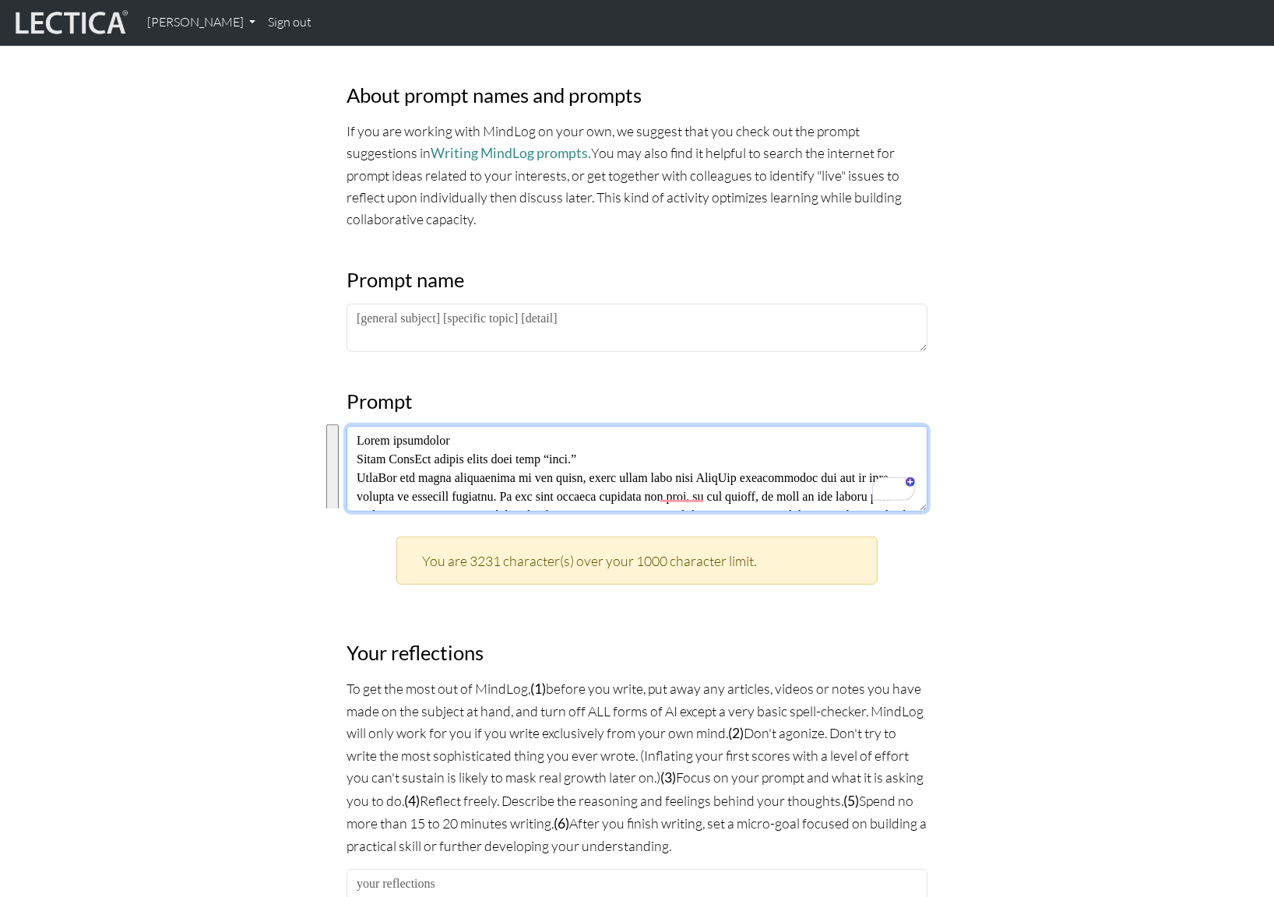
drag, startPoint x: 433, startPoint y: 488, endPoint x: 294, endPoint y: 139, distance: 375.4
click at [294, 139] on div "MindLog is a tool for reflecting on and learning from life experience. It's des…" at bounding box center [637, 639] width 1028 height 2070
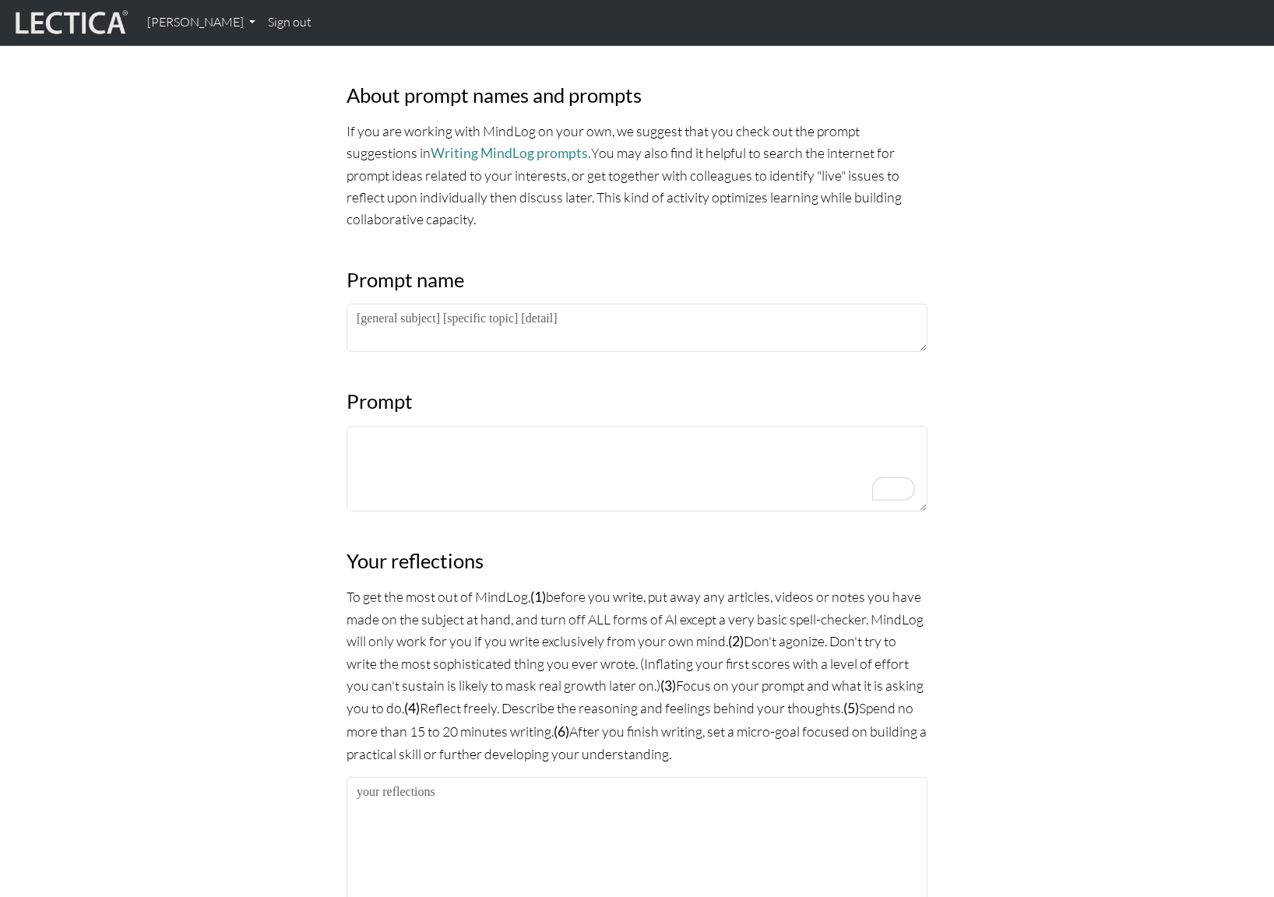
click at [458, 414] on div "MindLog is a tool for reflecting on and learning from life experience. It's des…" at bounding box center [637, 592] width 600 height 1977
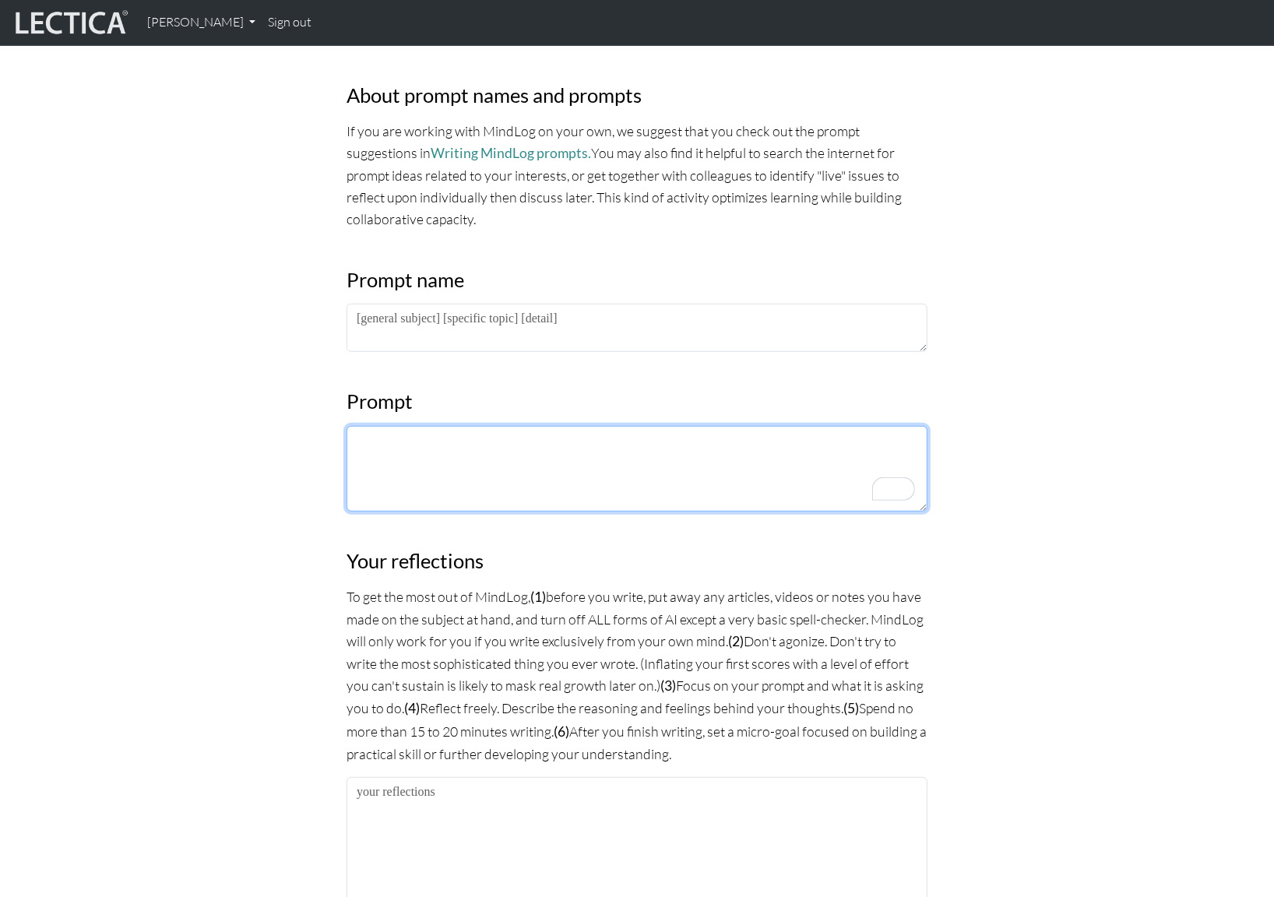
click at [459, 449] on textarea "To enrich screen reader interactions, please activate Accessibility in Grammarl…" at bounding box center [637, 469] width 581 height 86
click at [454, 438] on textarea "To enrich screen reader interactions, please activate Accessibility in Grammarl…" at bounding box center [637, 469] width 581 height 86
paste textarea "Lorem ipsumdolor Sitam ConsEct adipis elits doei temp “inci.” UtlaBor etd magna…"
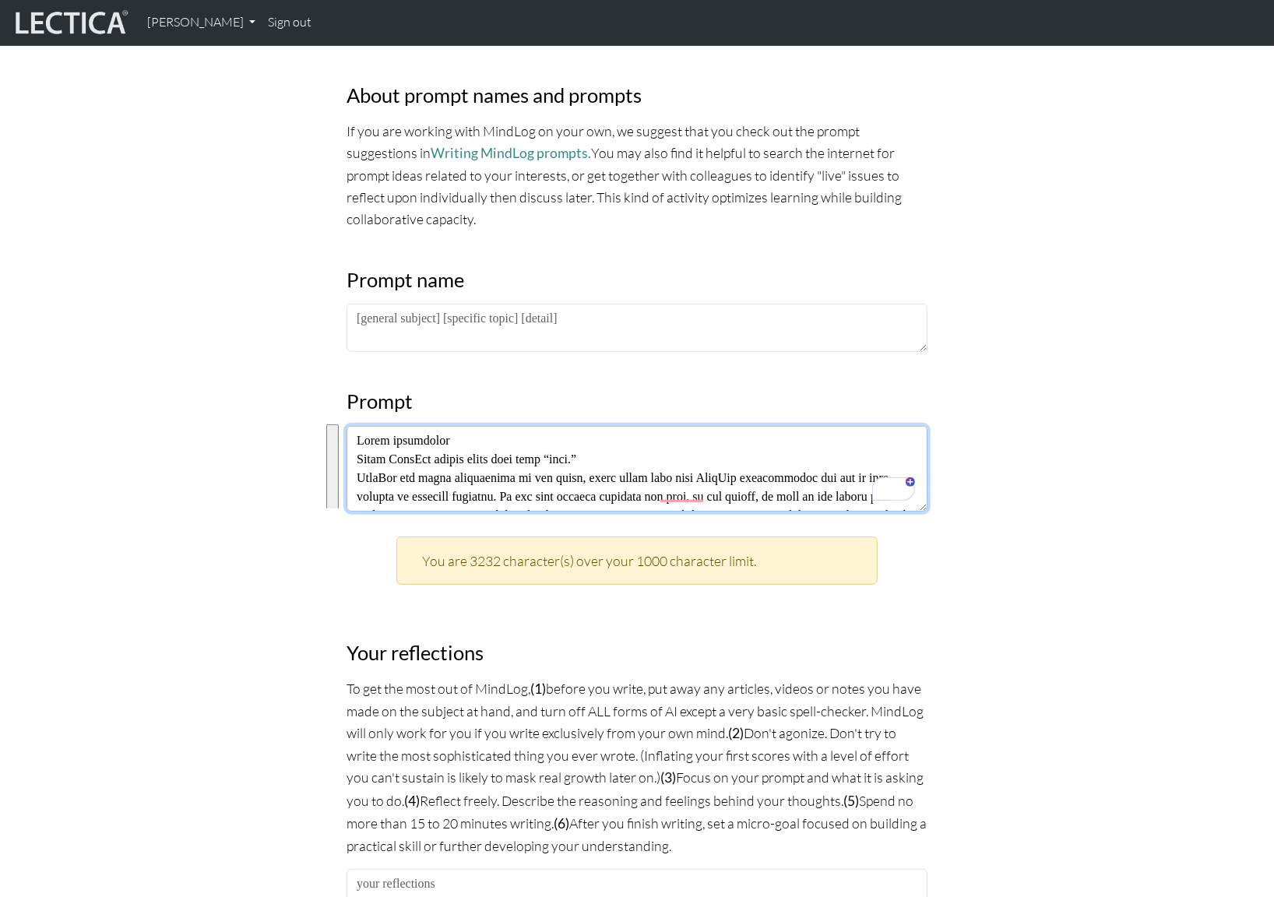
drag, startPoint x: 424, startPoint y: 489, endPoint x: 245, endPoint y: 253, distance: 296.7
click at [245, 253] on div "MindLog is a tool for reflecting on and learning from life experience. It's des…" at bounding box center [637, 639] width 1028 height 2070
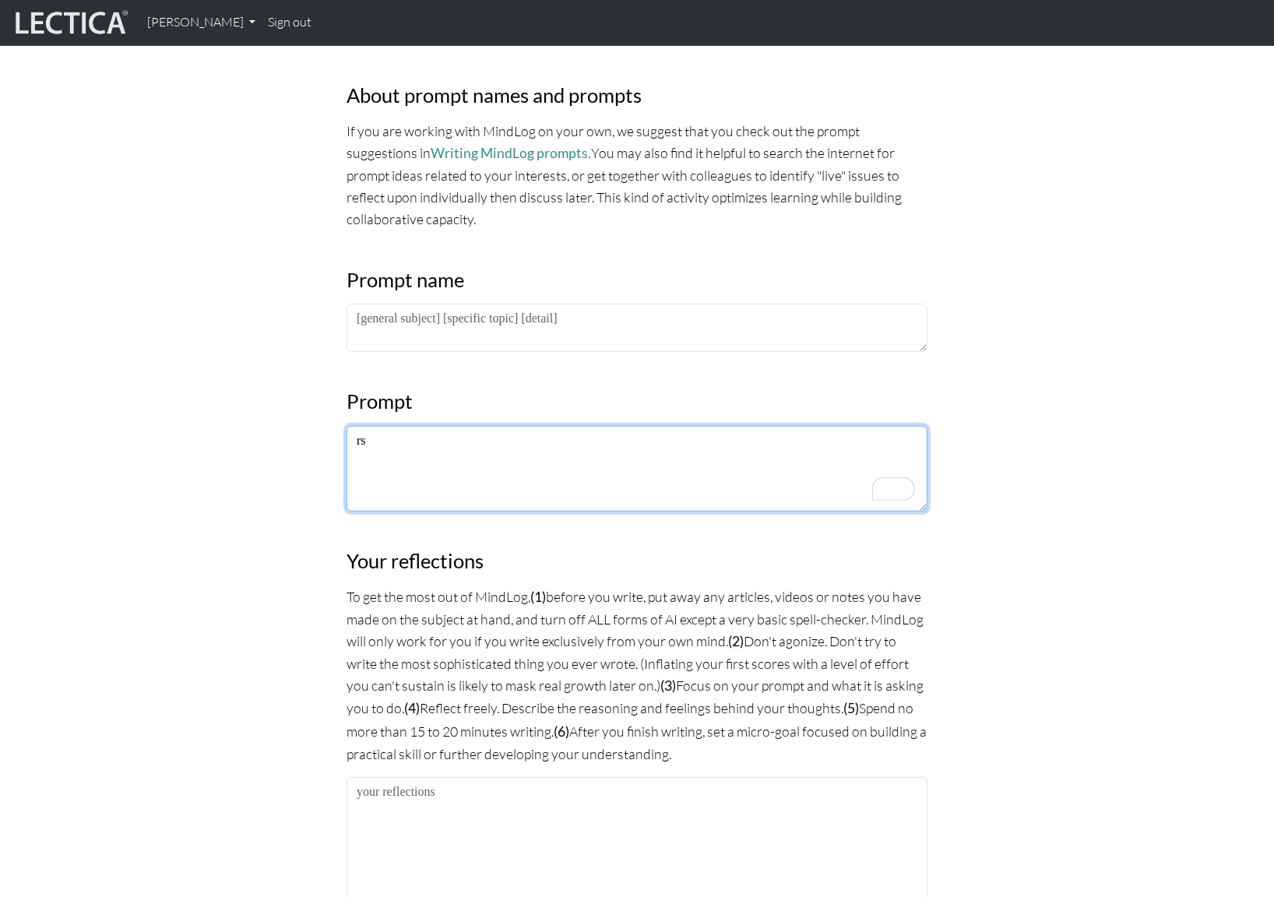
click at [382, 437] on textarea "rs" at bounding box center [637, 469] width 581 height 86
click at [361, 438] on textarea "rs" at bounding box center [637, 469] width 581 height 86
click at [368, 438] on textarea "rs" at bounding box center [637, 469] width 581 height 86
type textarea "r"
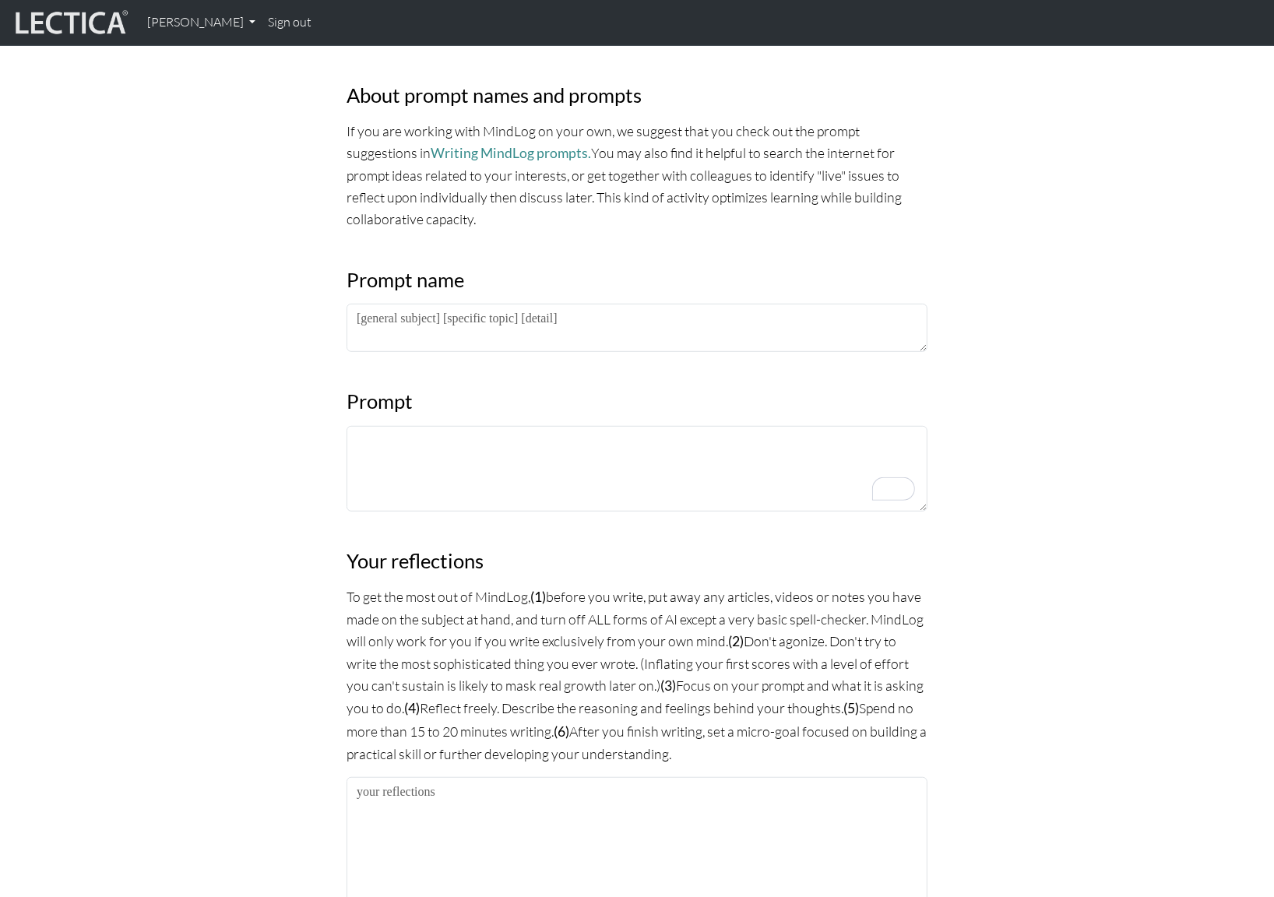
drag, startPoint x: 348, startPoint y: 593, endPoint x: 720, endPoint y: 749, distance: 403.8
click at [720, 749] on p "To get the most out of MindLog, (1) before you write, put away any articles, vi…" at bounding box center [637, 675] width 581 height 179
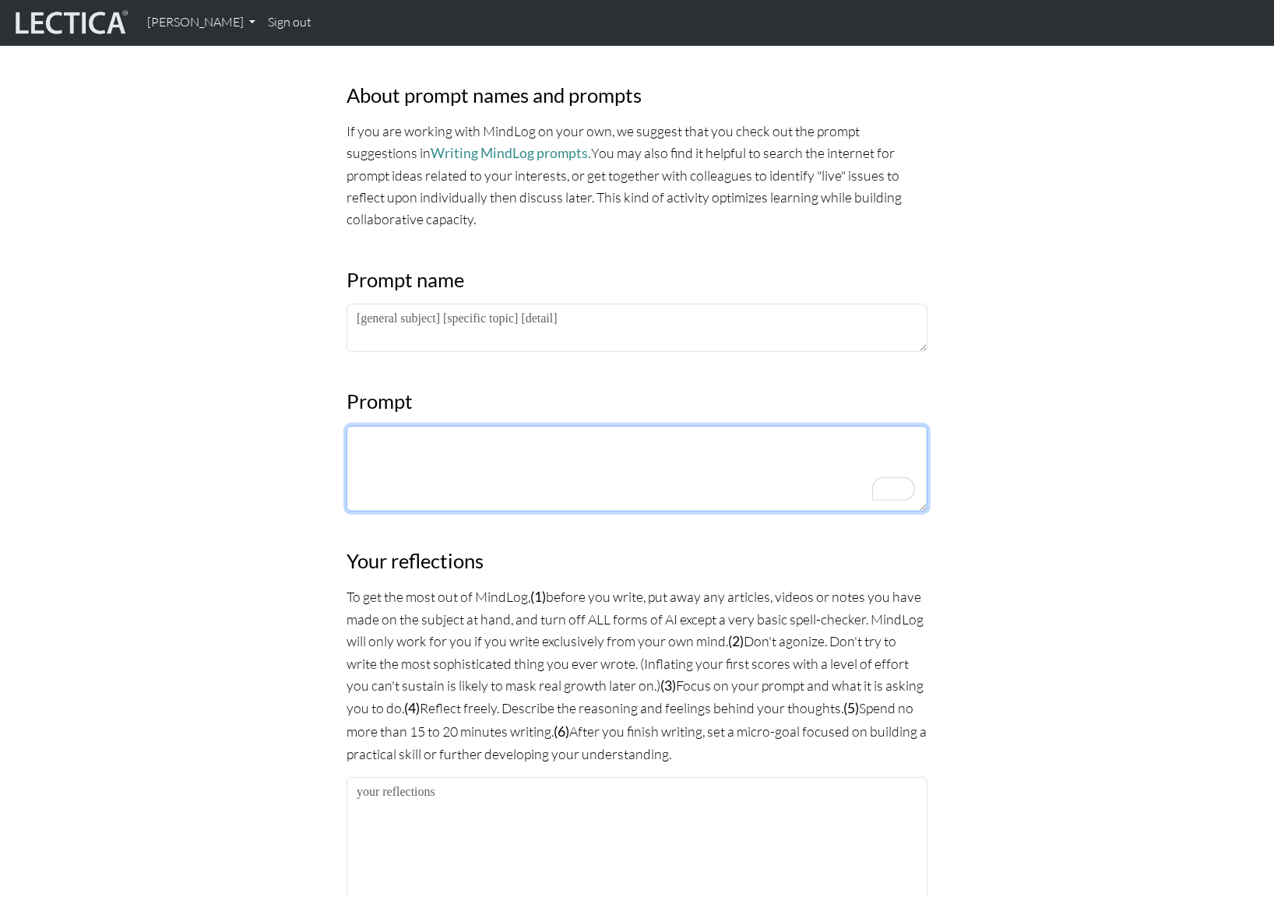
click at [520, 435] on textarea "To enrich screen reader interactions, please activate Accessibility in Grammarl…" at bounding box center [637, 469] width 581 height 86
paste textarea "Lorem ipsumdolor Sitam ConsEct adipis elits doei temp “inci.” UtlaBor etd magna…"
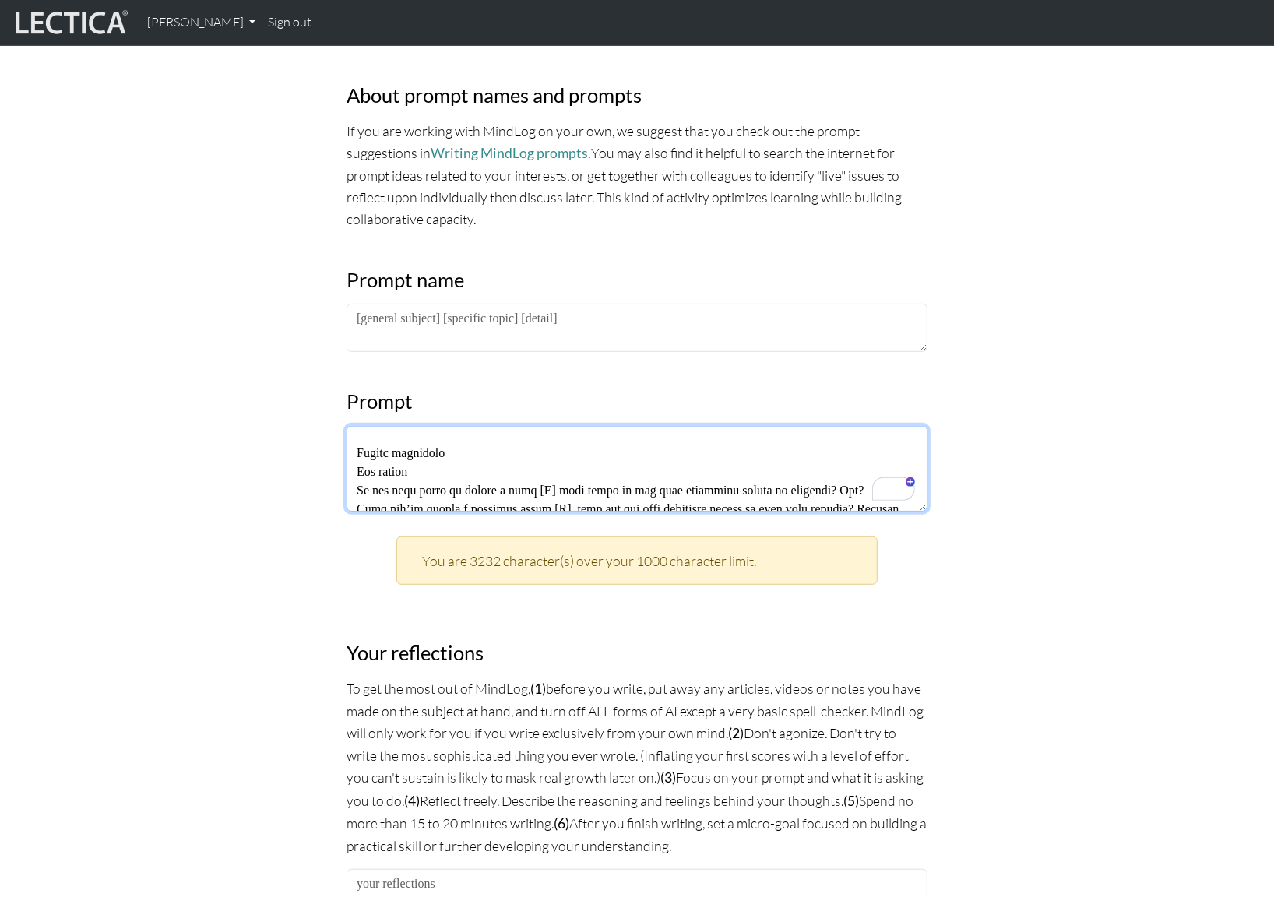
drag, startPoint x: 378, startPoint y: 481, endPoint x: 331, endPoint y: 416, distance: 80.8
click at [330, 414] on div "MindLog is a tool for reflecting on and learning from life experience. It's des…" at bounding box center [637, 639] width 1028 height 2070
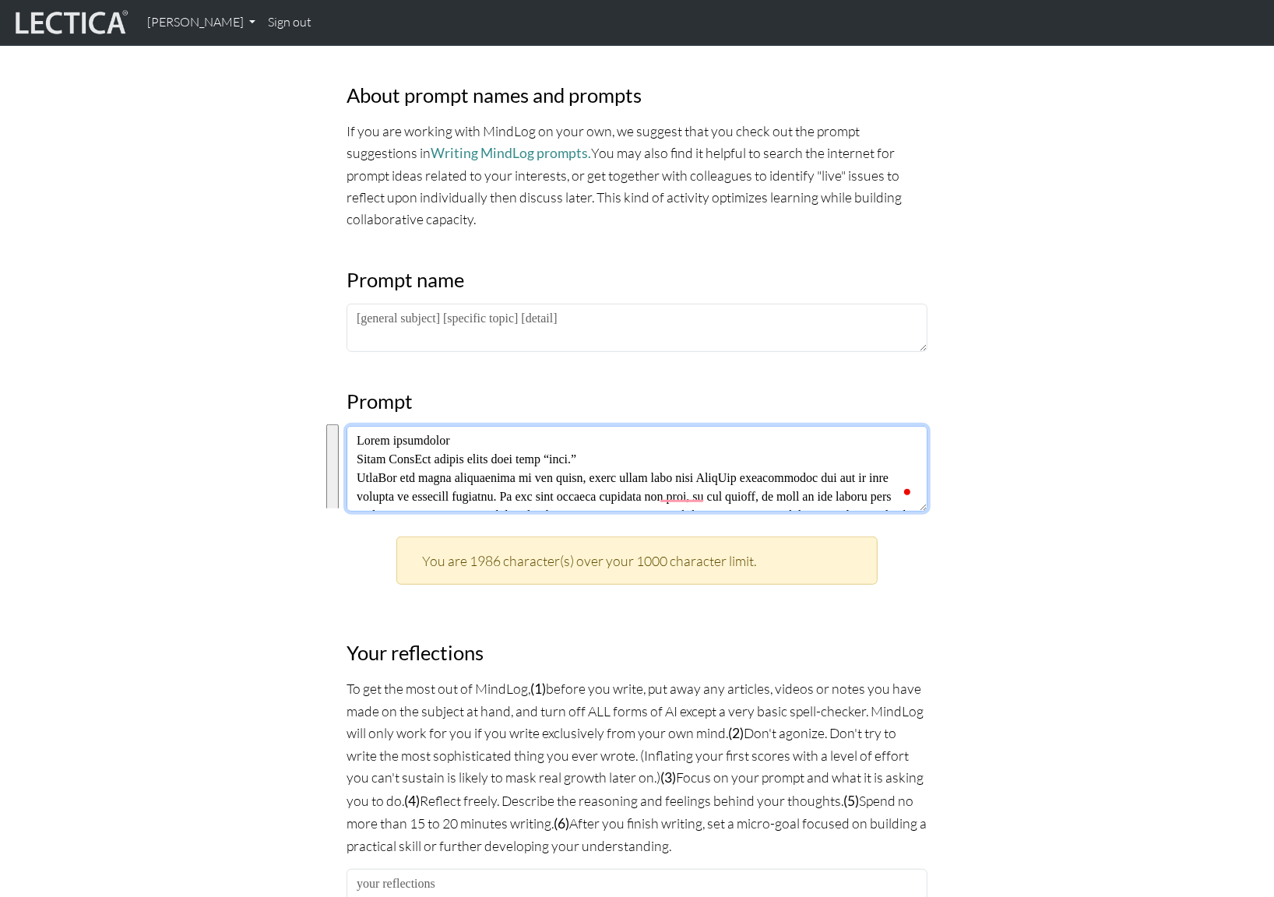
drag, startPoint x: 454, startPoint y: 462, endPoint x: 357, endPoint y: 484, distance: 99.9
click at [357, 484] on textarea "To enrich screen reader interactions, please activate Accessibility in Grammarl…" at bounding box center [637, 469] width 581 height 86
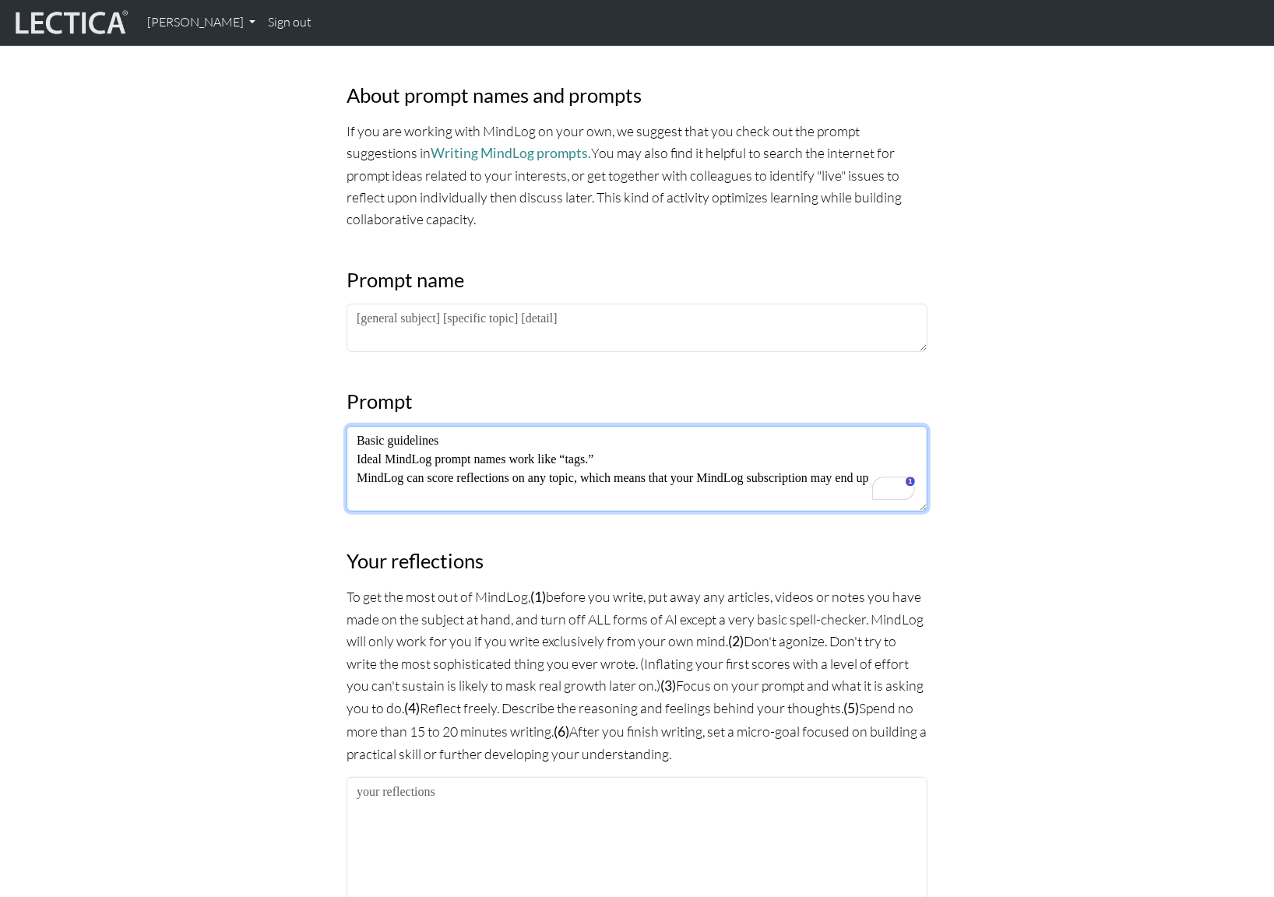
click at [484, 475] on textarea "Basic guidelines Ideal MindLog prompt names work like “tags.” MindLog can score…" at bounding box center [637, 469] width 581 height 86
click at [399, 480] on textarea "Basic guidelines Ideal MindLog prompt names work like “tags.” MindLog can score…" at bounding box center [637, 469] width 581 height 86
type textarea "Basic guidelines Ideal MindLog prompt names work like “tags.” MindLog can score…"
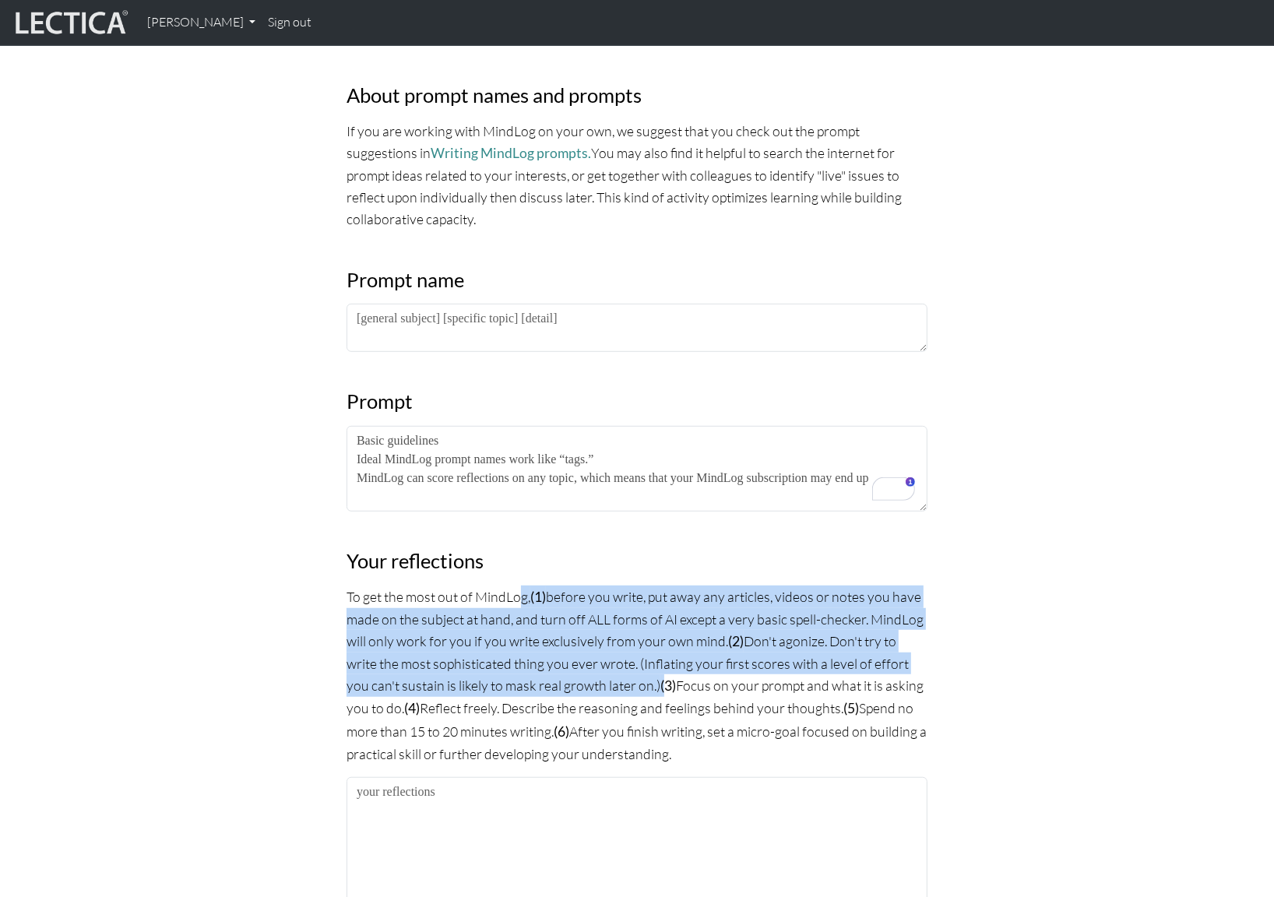
drag, startPoint x: 347, startPoint y: 591, endPoint x: 666, endPoint y: 681, distance: 331.1
click at [666, 681] on p "To get the most out of MindLog, (1) before you write, put away any articles, vi…" at bounding box center [637, 675] width 581 height 179
copy p "To get the most out of MindLog, (1) before you write, put away any articles, vi…"
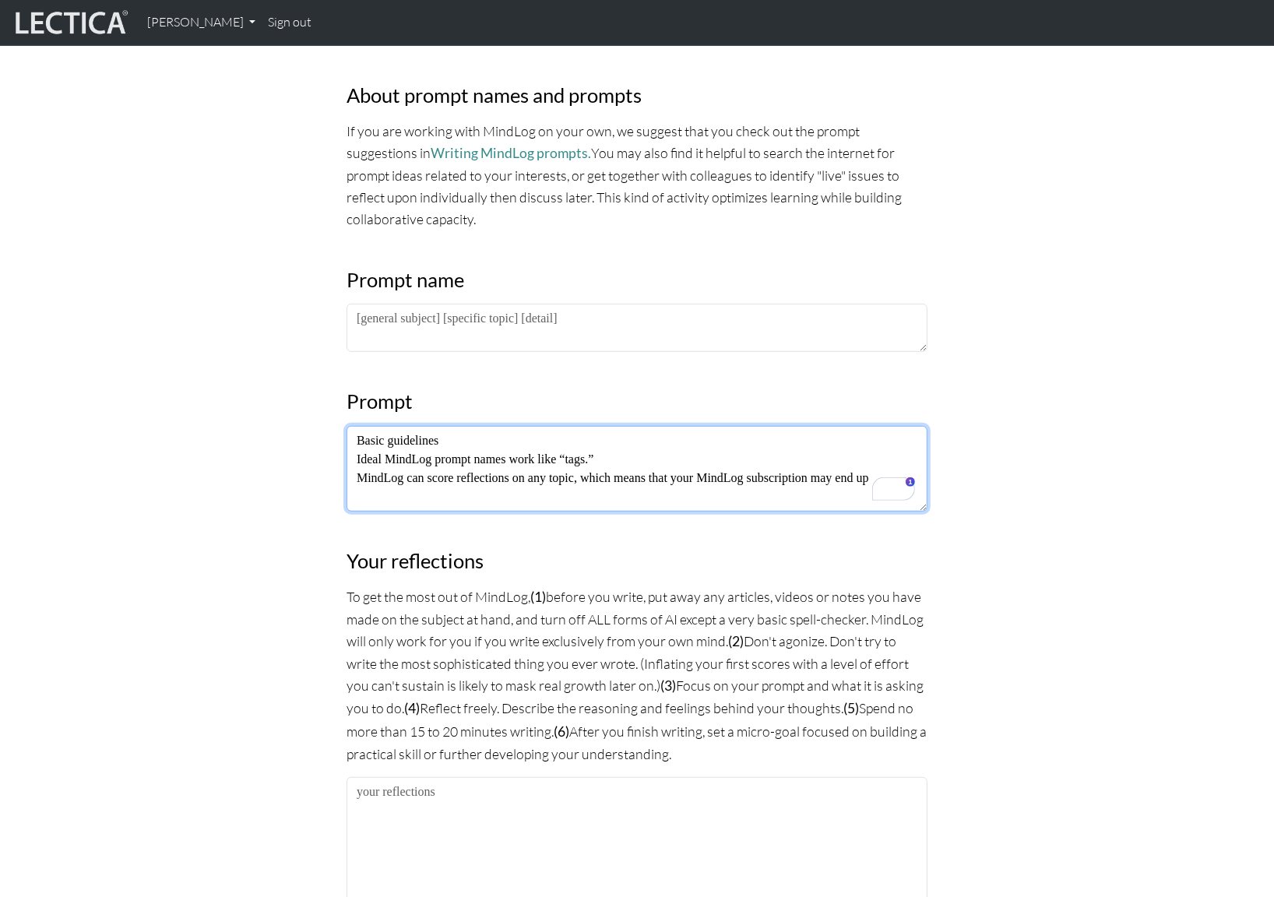
click at [487, 478] on textarea "Basic guidelines Ideal MindLog prompt names work like “tags.” MindLog can score…" at bounding box center [637, 469] width 581 height 86
drag, startPoint x: 484, startPoint y: 478, endPoint x: 240, endPoint y: 325, distance: 288.7
click at [239, 324] on div "MindLog is a tool for reflecting on and learning from life experience. It's des…" at bounding box center [637, 592] width 1028 height 1977
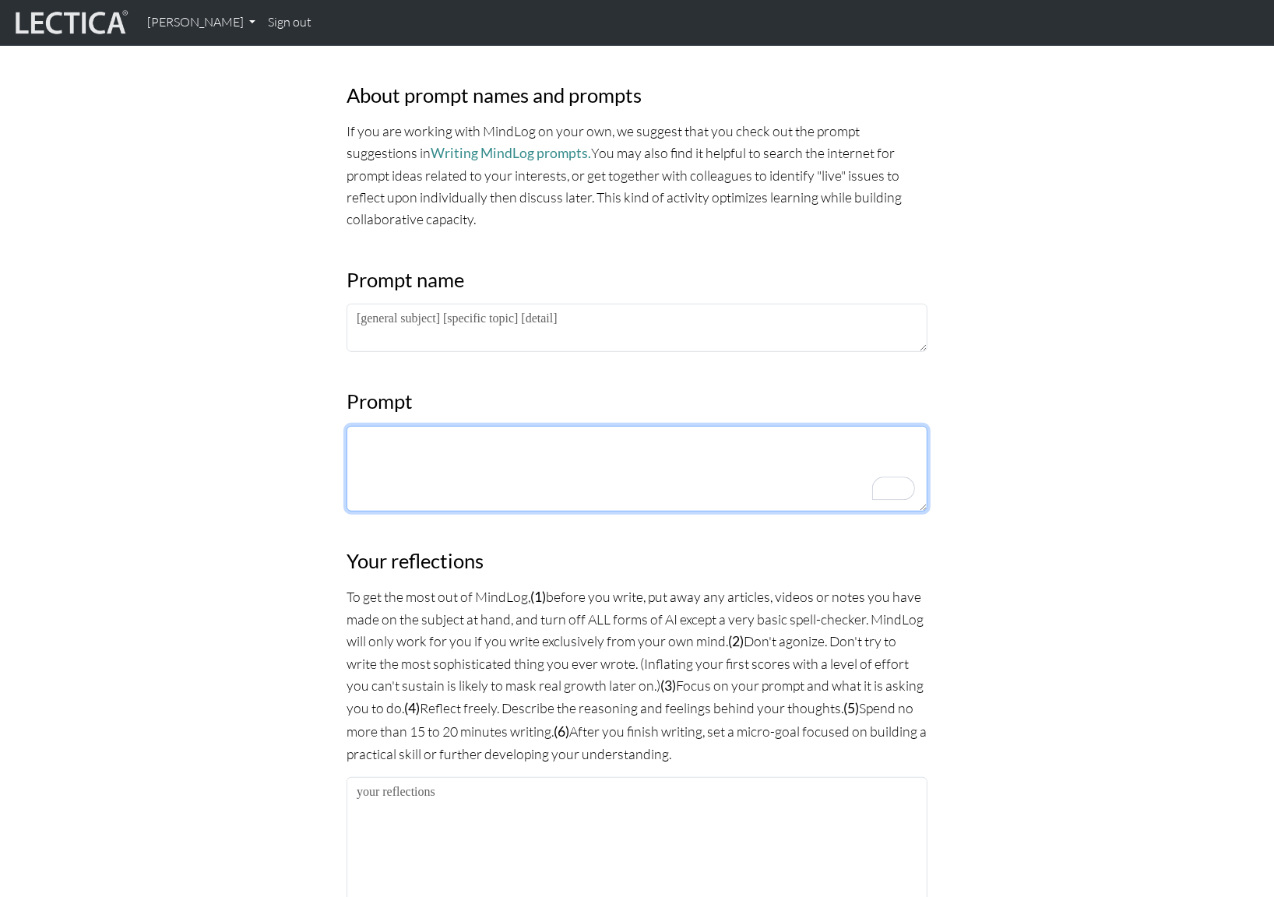
paste textarea "To get the most out of MindLog, (1) before you write, put away any articles, vi…"
type textarea "To get the most out of MindLog, (1) before you write, put away any articles, vi…"
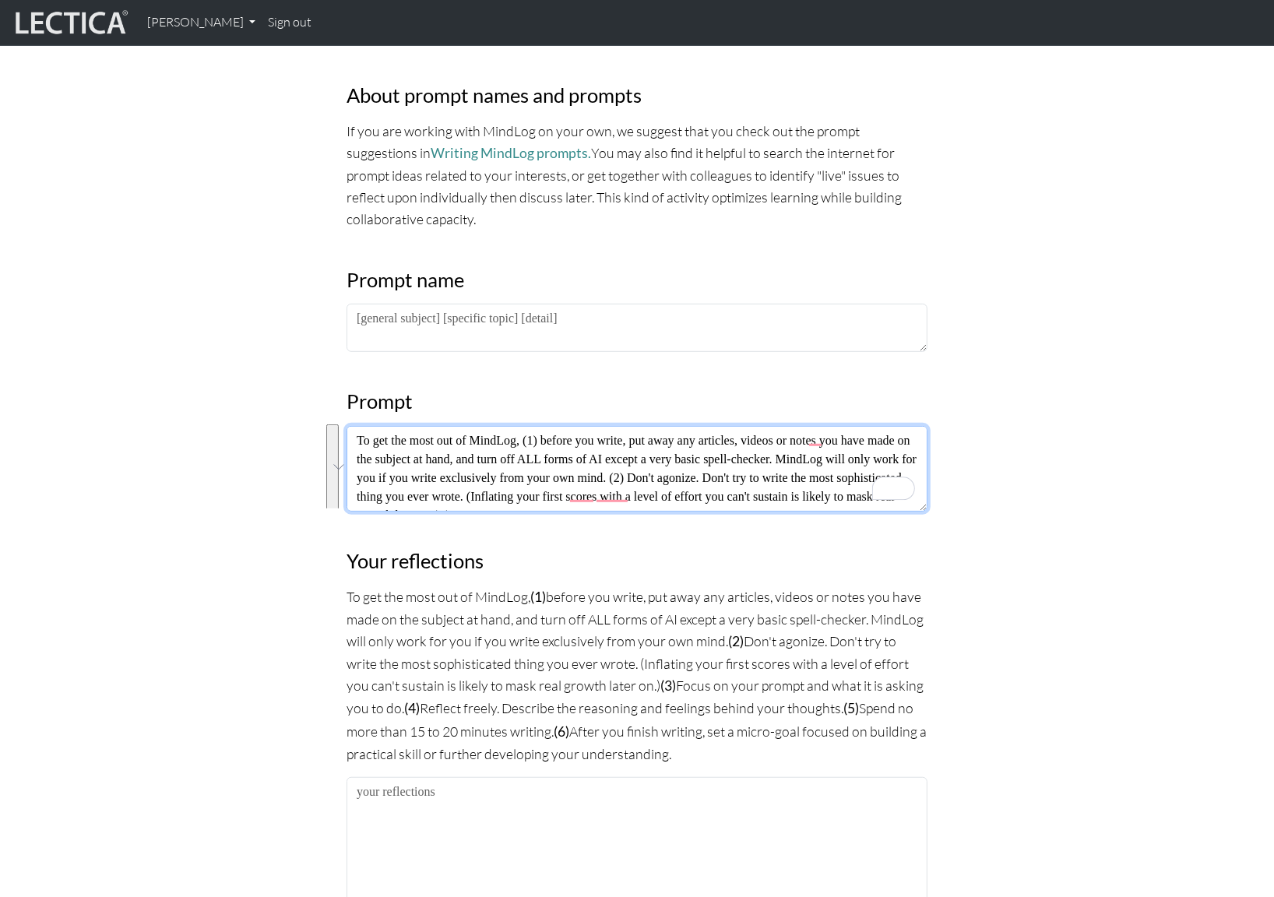
drag, startPoint x: 702, startPoint y: 482, endPoint x: 198, endPoint y: 329, distance: 526.7
click at [197, 329] on div "MindLog is a tool for reflecting on and learning from life experience. It's des…" at bounding box center [637, 592] width 1028 height 1977
